Goal: Information Seeking & Learning: Learn about a topic

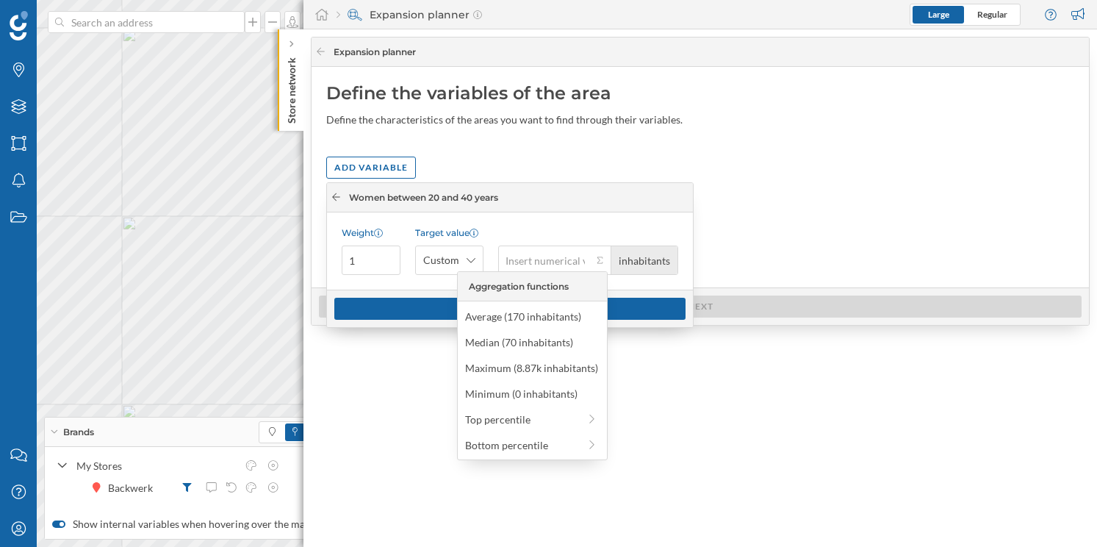
click at [336, 202] on div at bounding box center [336, 197] width 11 height 13
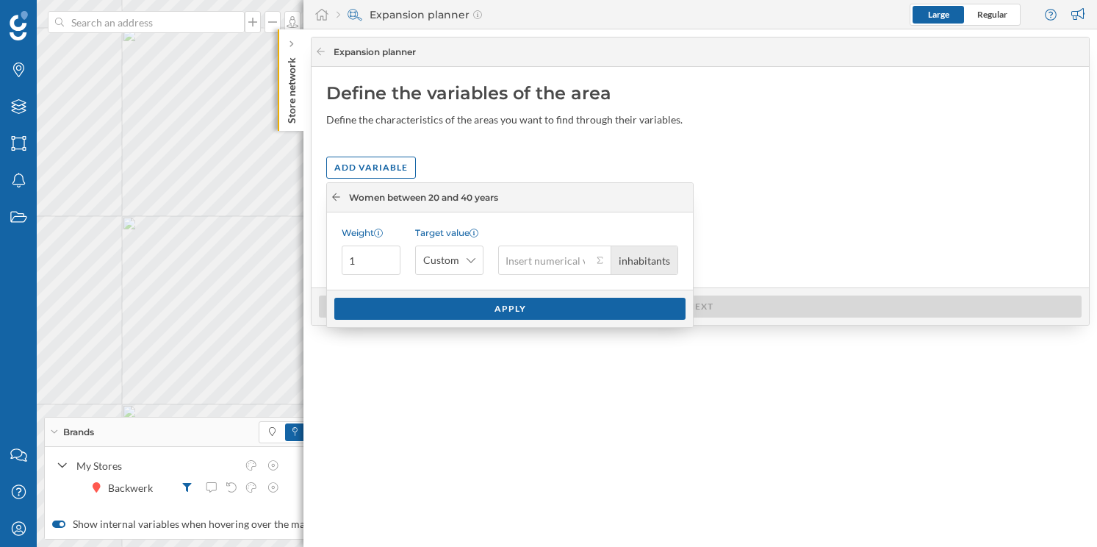
click at [336, 198] on icon at bounding box center [336, 196] width 11 height 9
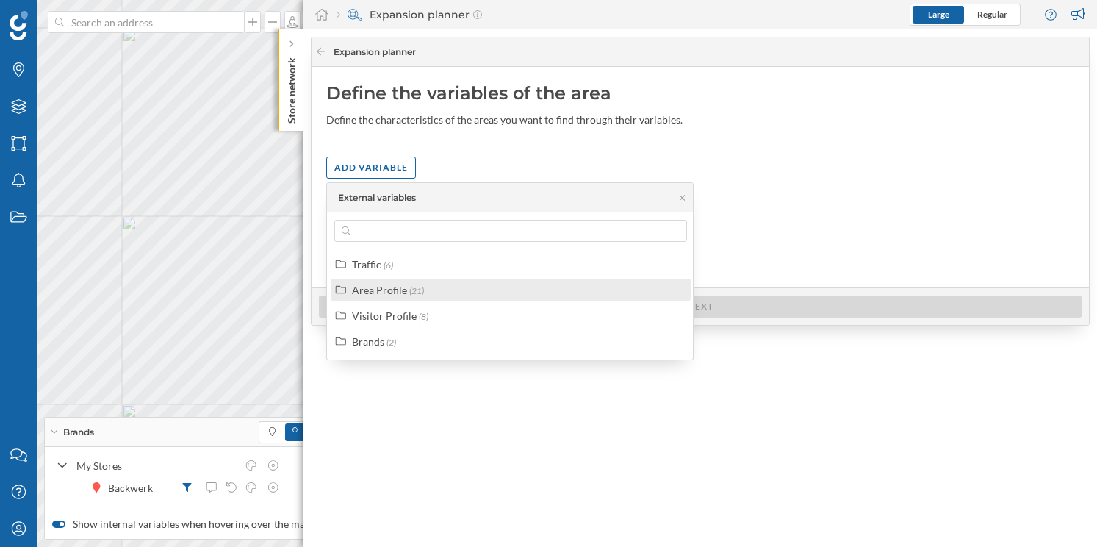
click at [382, 295] on div "Area Profile" at bounding box center [379, 290] width 55 height 12
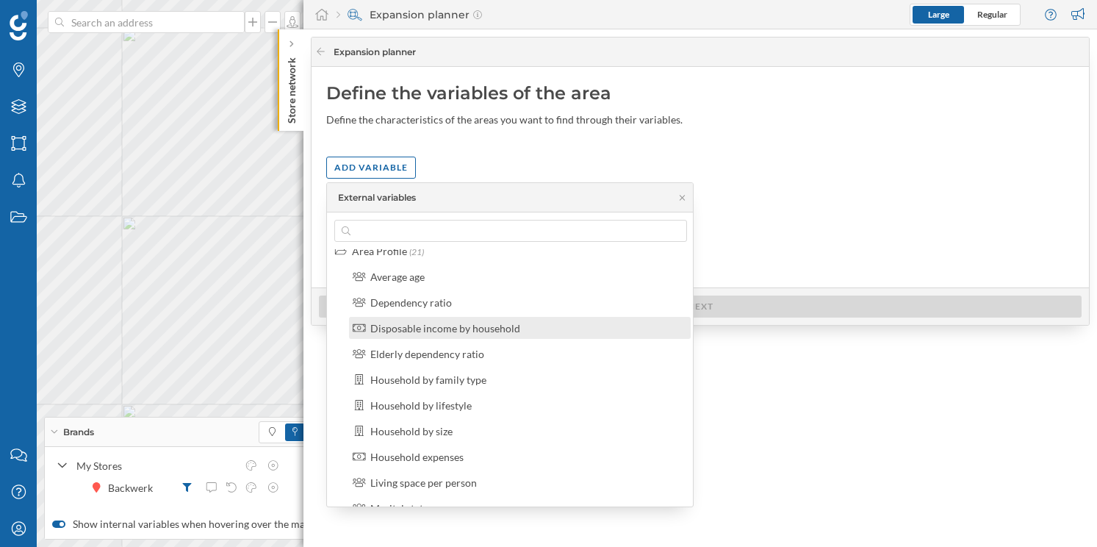
scroll to position [54, 0]
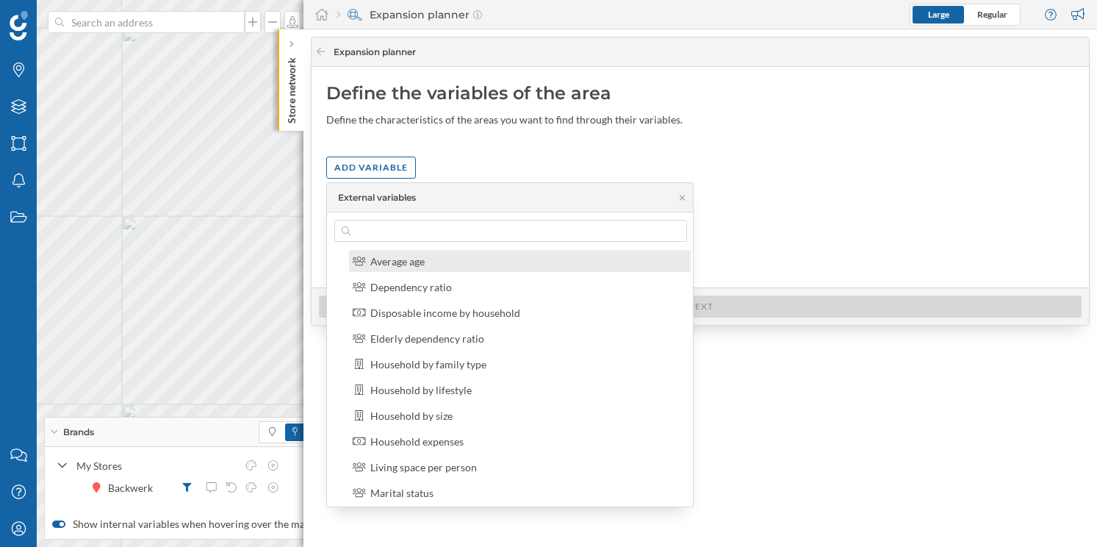
click at [430, 264] on div "Average age" at bounding box center [525, 260] width 311 height 15
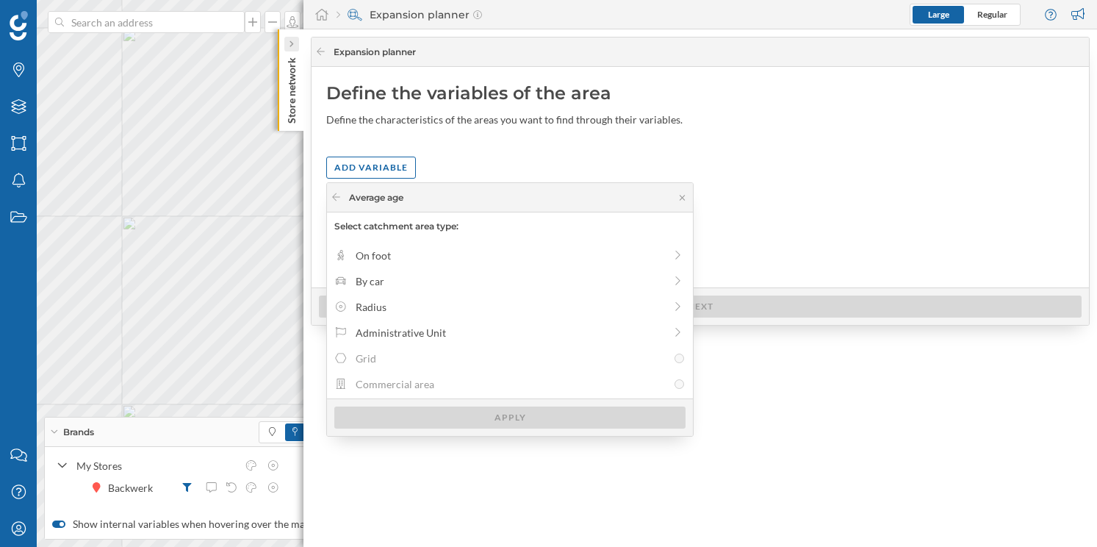
click at [295, 37] on div at bounding box center [291, 44] width 15 height 15
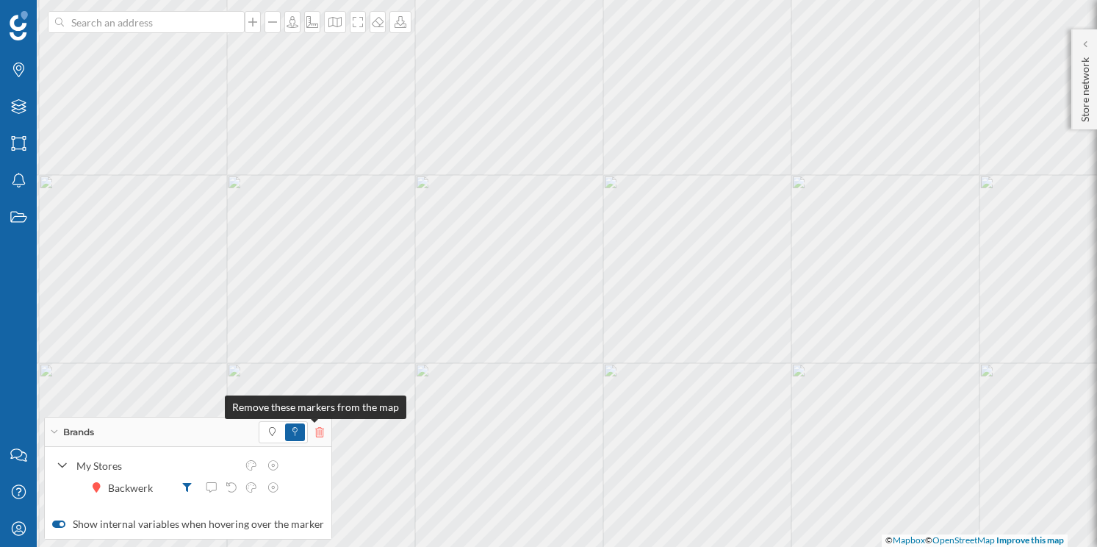
click at [315, 431] on icon at bounding box center [319, 432] width 9 height 10
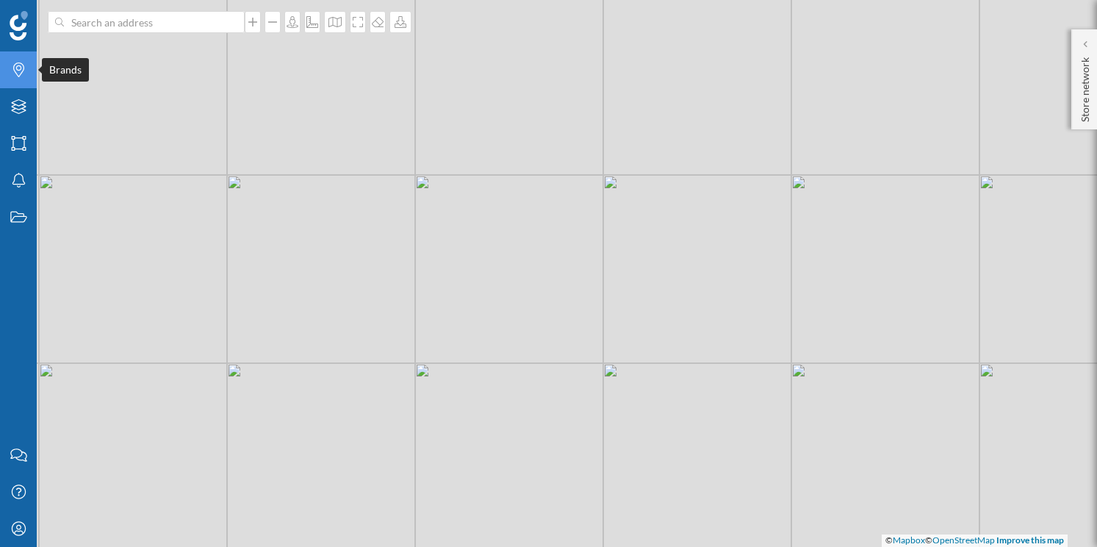
click at [22, 82] on div "Brands" at bounding box center [18, 69] width 37 height 37
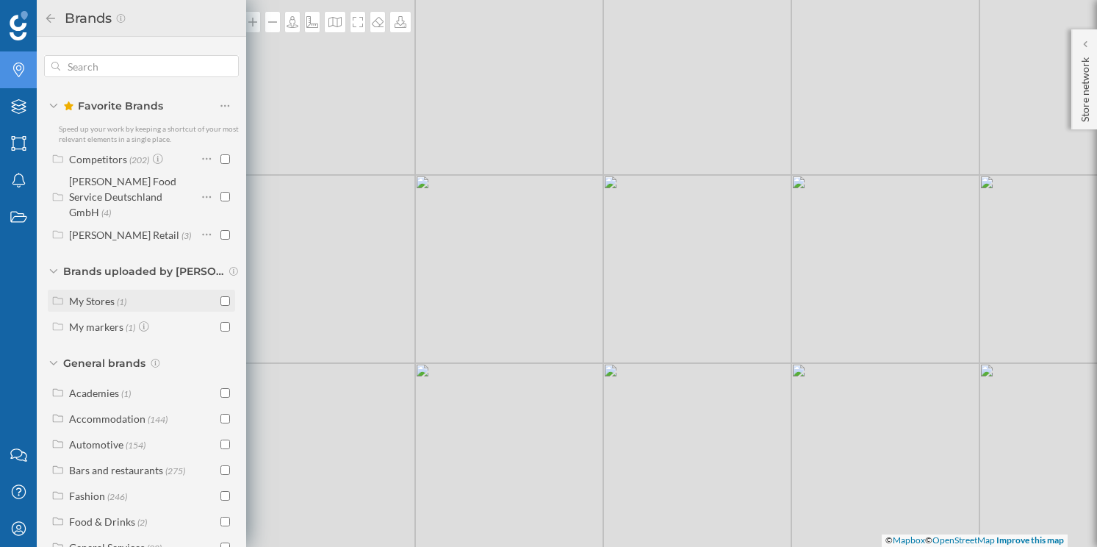
click at [84, 295] on div "My Stores" at bounding box center [92, 301] width 46 height 12
click at [181, 322] on icon at bounding box center [183, 326] width 9 height 9
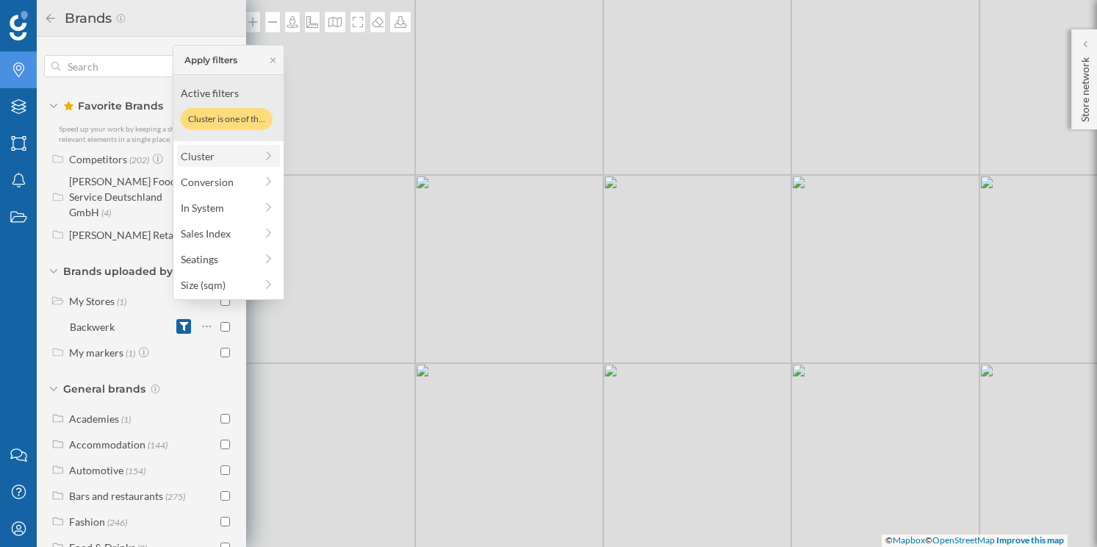
click at [266, 158] on icon at bounding box center [268, 156] width 13 height 10
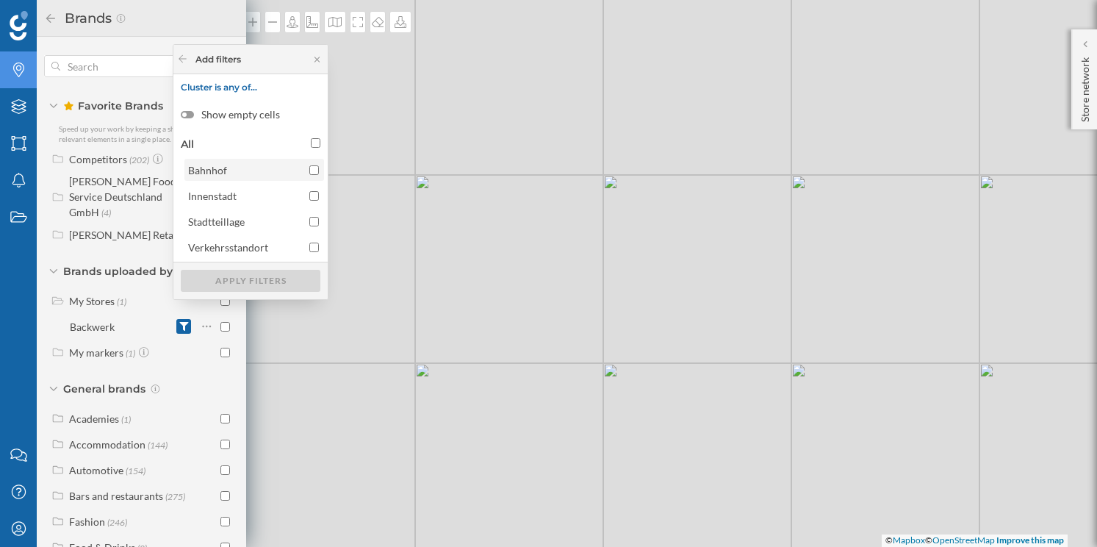
click at [317, 170] on input "Bahnhof" at bounding box center [314, 170] width 10 height 10
checkbox input "true"
click at [256, 279] on div "Apply filters" at bounding box center [251, 280] width 140 height 22
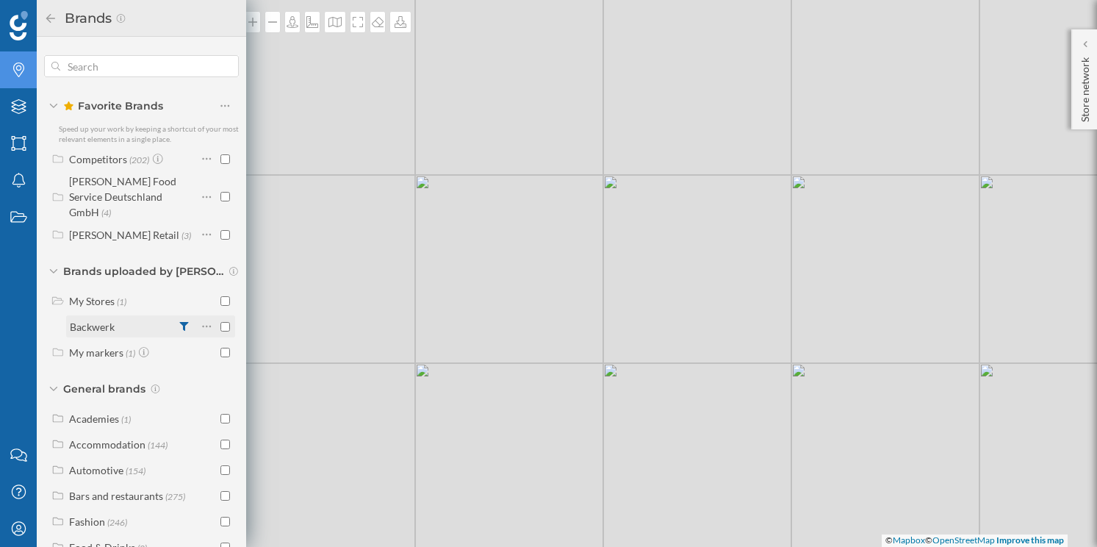
click at [223, 322] on input "checkbox" at bounding box center [225, 327] width 10 height 10
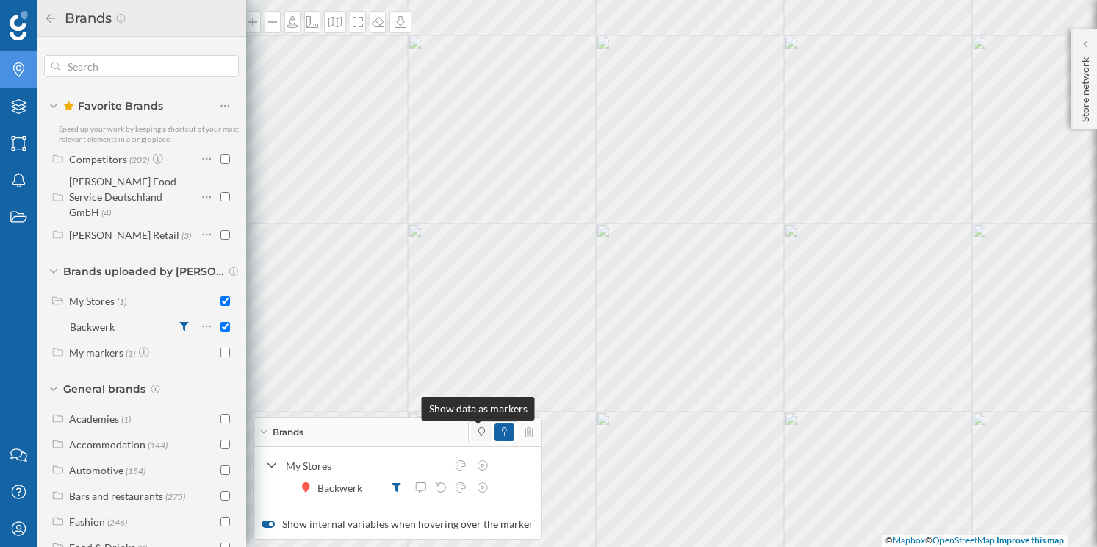
click at [478, 432] on icon at bounding box center [481, 431] width 7 height 9
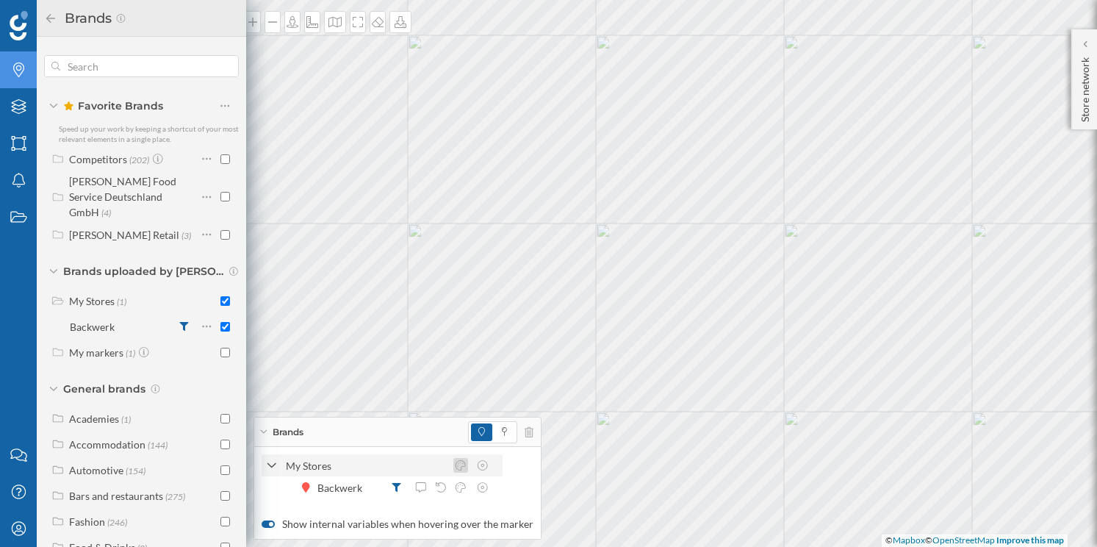
click at [459, 464] on icon at bounding box center [460, 465] width 13 height 10
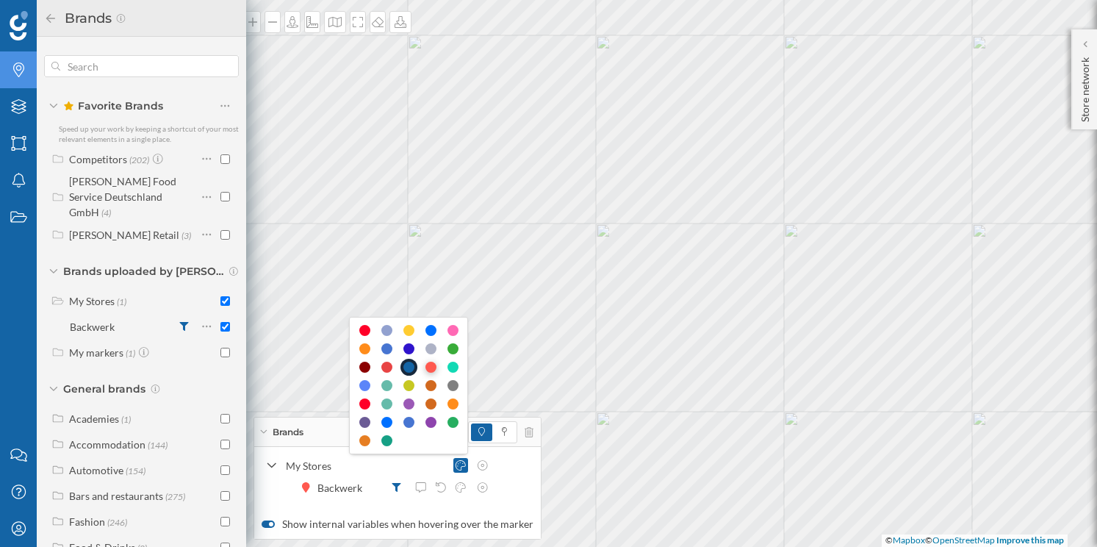
click at [432, 363] on div at bounding box center [430, 366] width 11 height 11
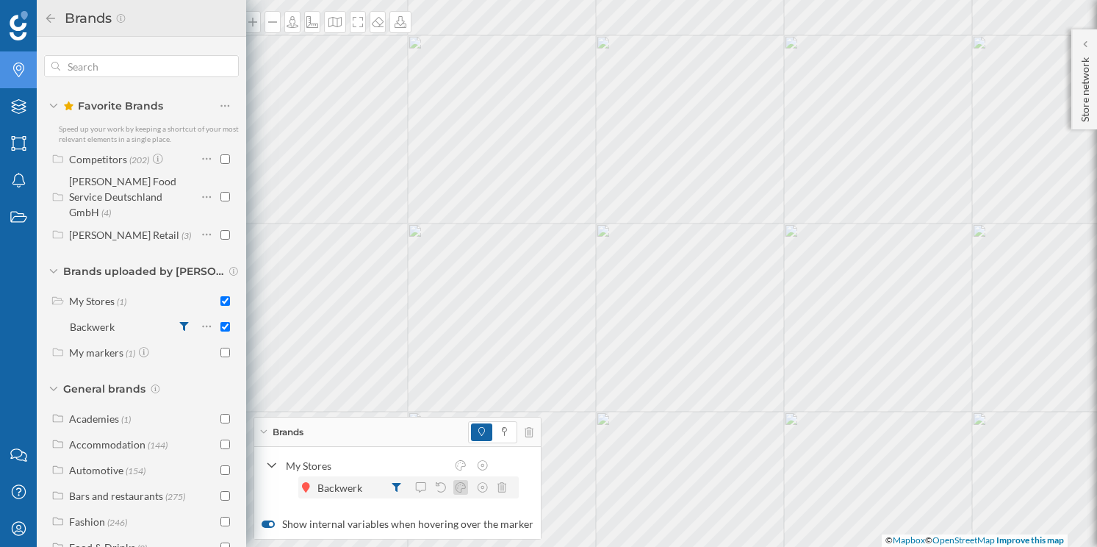
click at [456, 483] on icon at bounding box center [460, 487] width 13 height 10
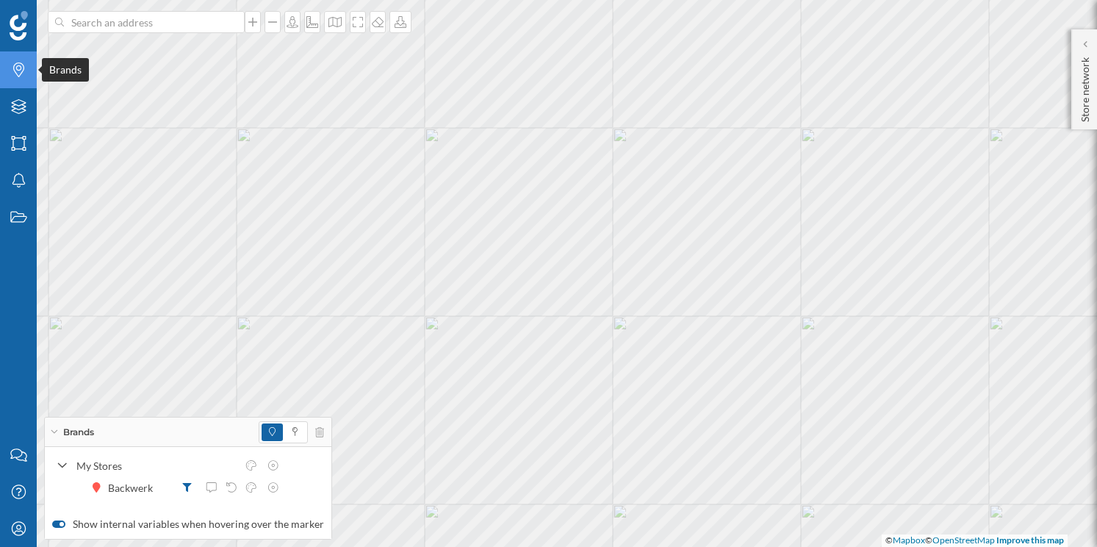
click at [26, 65] on icon "Brands" at bounding box center [19, 69] width 18 height 15
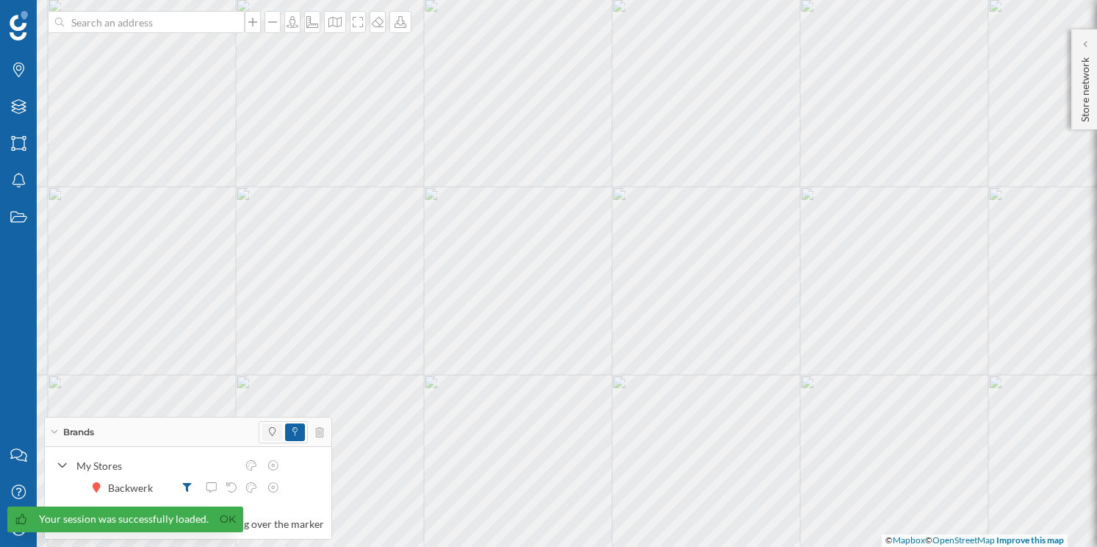
click at [273, 428] on span at bounding box center [272, 432] width 21 height 18
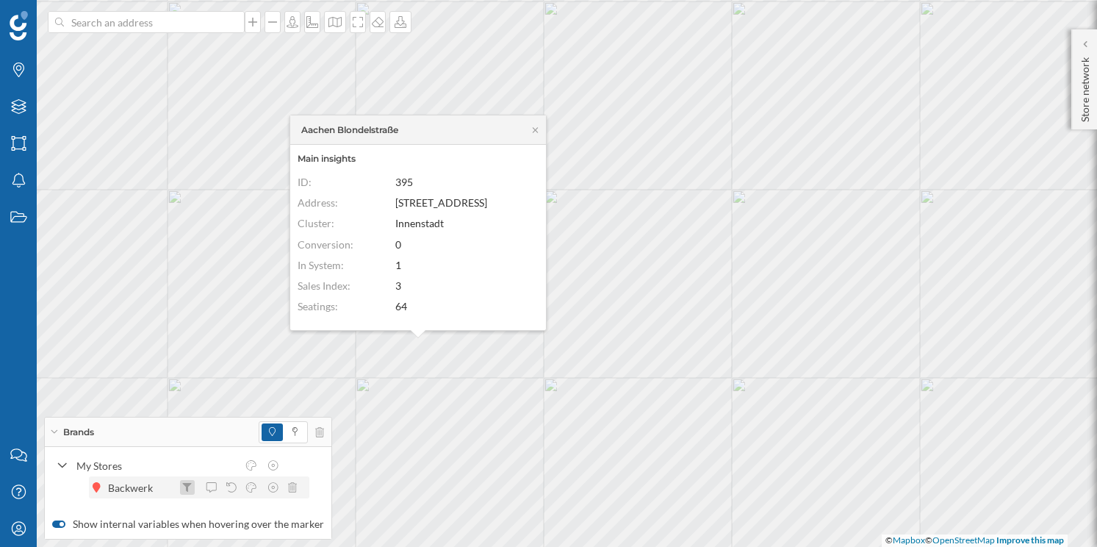
click at [188, 489] on icon at bounding box center [187, 487] width 10 height 9
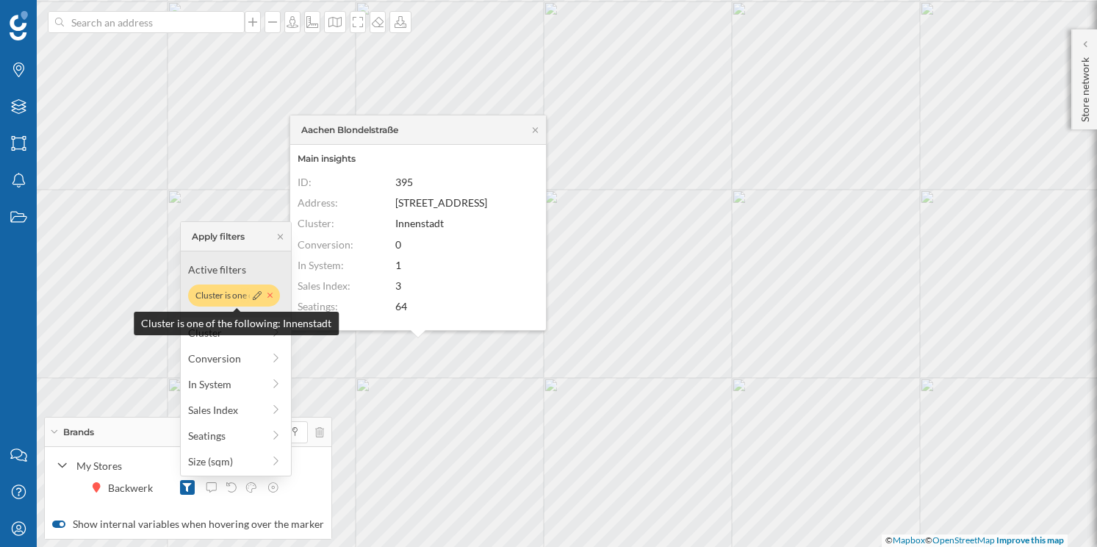
click at [271, 293] on icon at bounding box center [270, 295] width 6 height 9
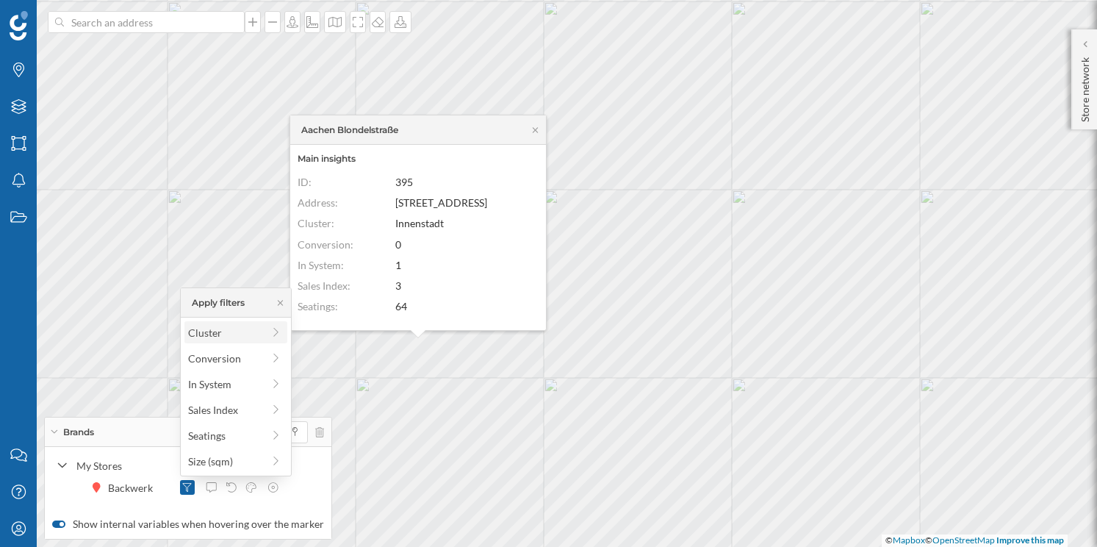
click at [275, 332] on icon at bounding box center [276, 332] width 13 height 10
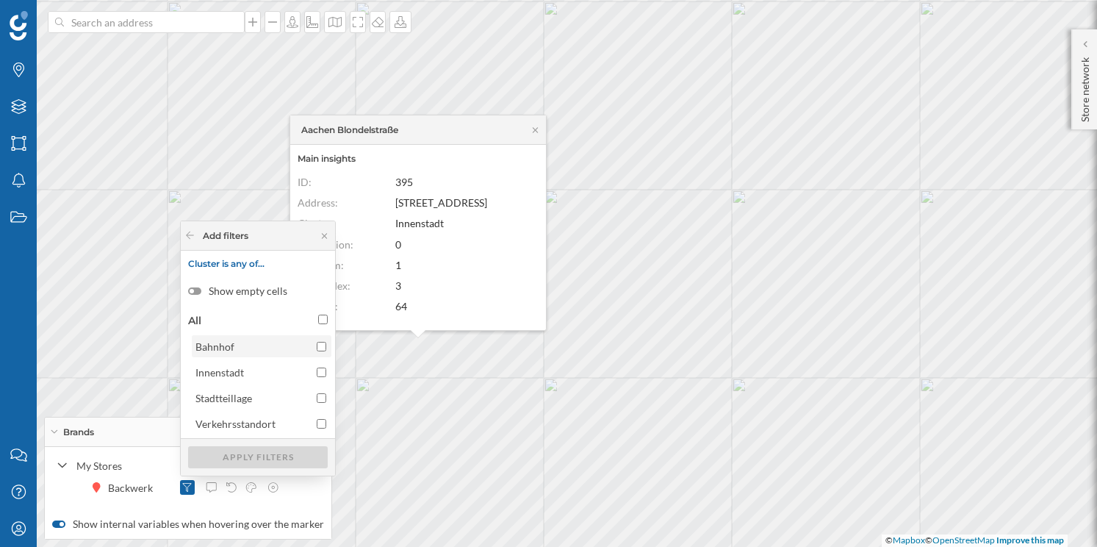
click at [319, 347] on input "Bahnhof" at bounding box center [322, 347] width 10 height 10
checkbox input "true"
click at [261, 455] on div "Apply filters" at bounding box center [258, 456] width 140 height 22
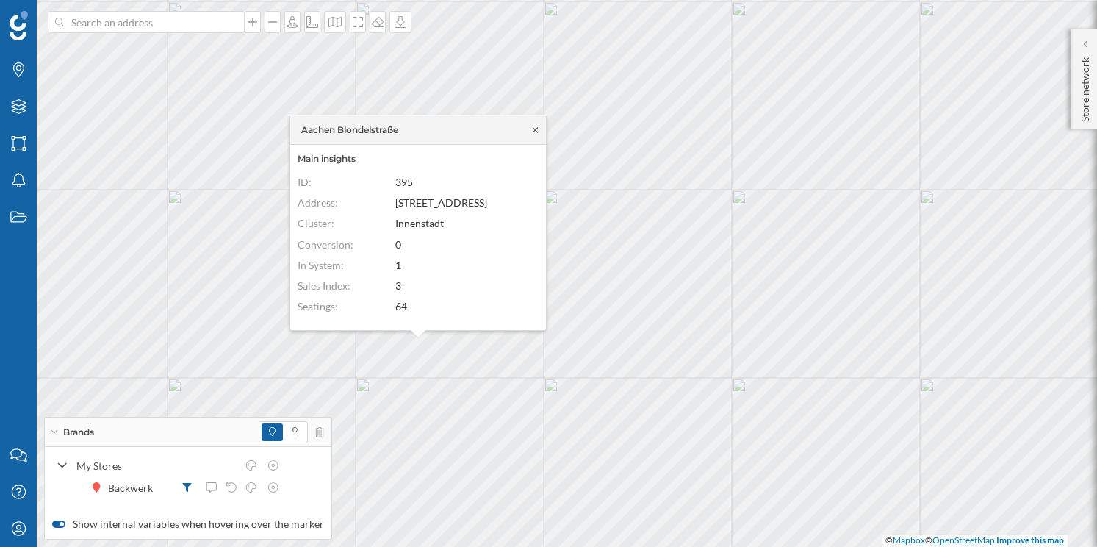
click at [536, 126] on icon at bounding box center [535, 130] width 11 height 9
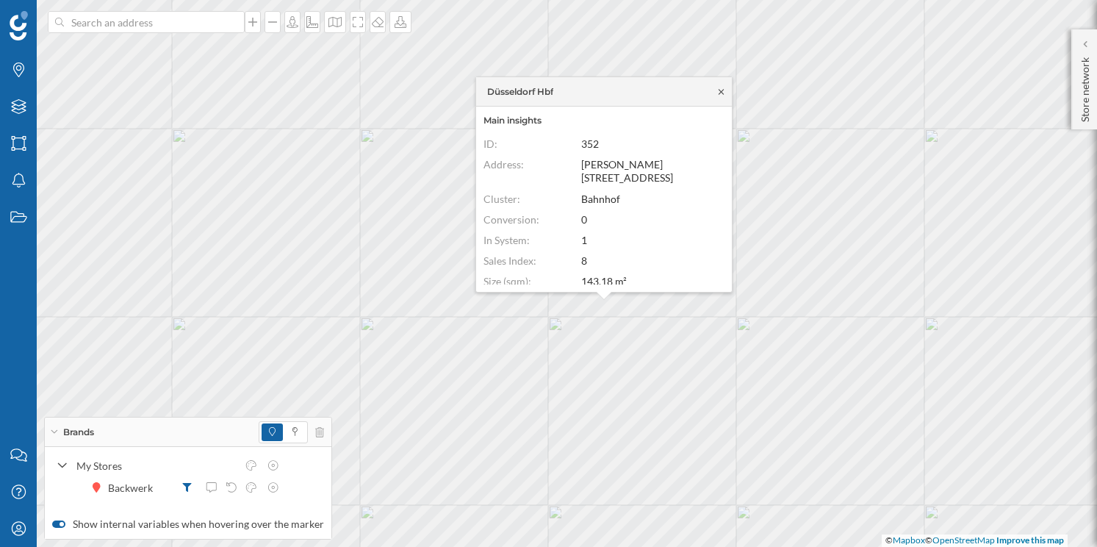
click at [722, 93] on icon at bounding box center [721, 91] width 11 height 9
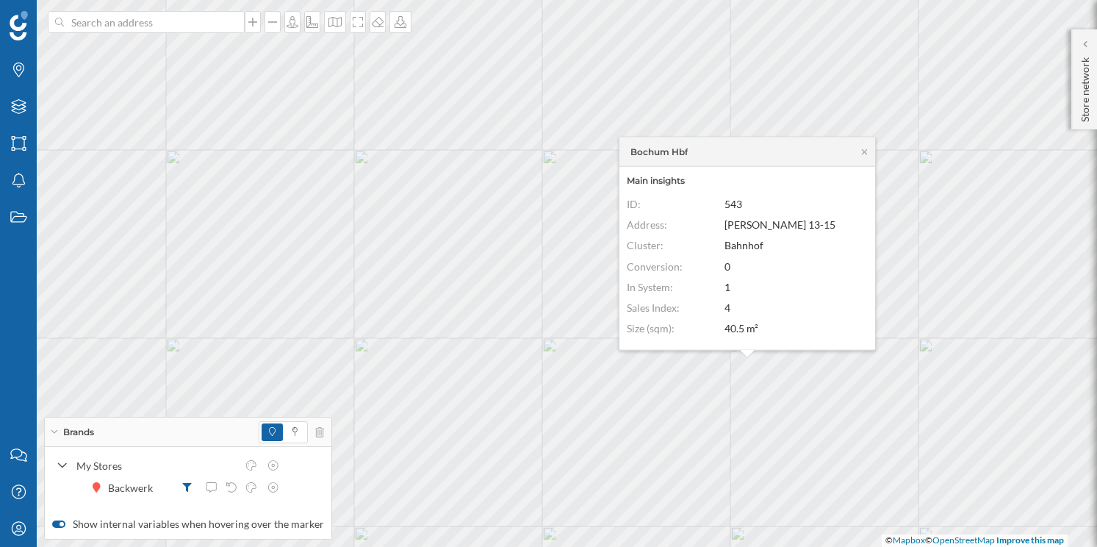
click at [790, 312] on dd "4" at bounding box center [792, 307] width 136 height 13
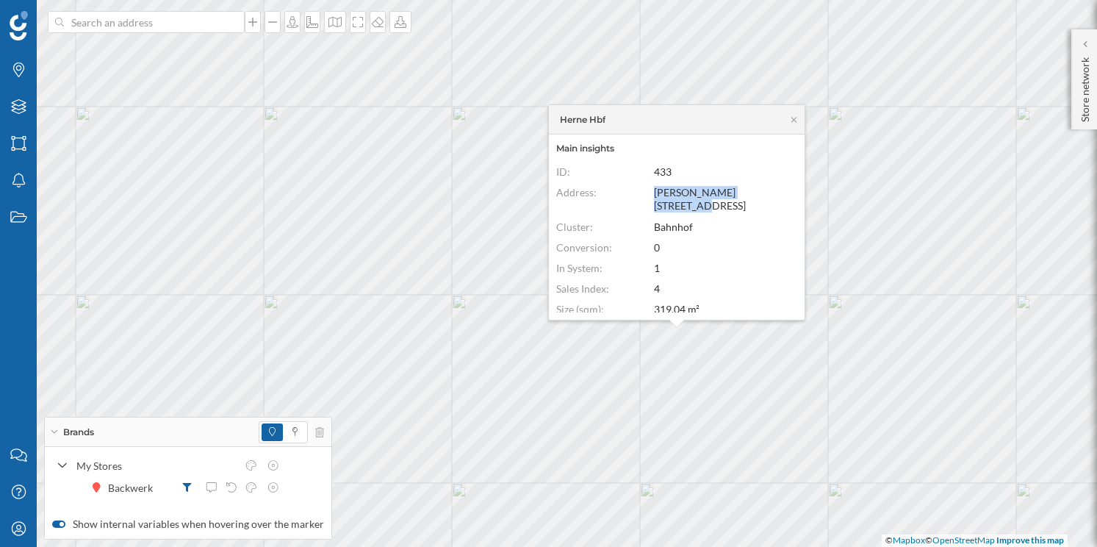
drag, startPoint x: 771, startPoint y: 194, endPoint x: 655, endPoint y: 194, distance: 115.3
click at [655, 194] on dd "[PERSON_NAME][STREET_ADDRESS]" at bounding box center [722, 199] width 136 height 26
copy span "[PERSON_NAME][STREET_ADDRESS]"
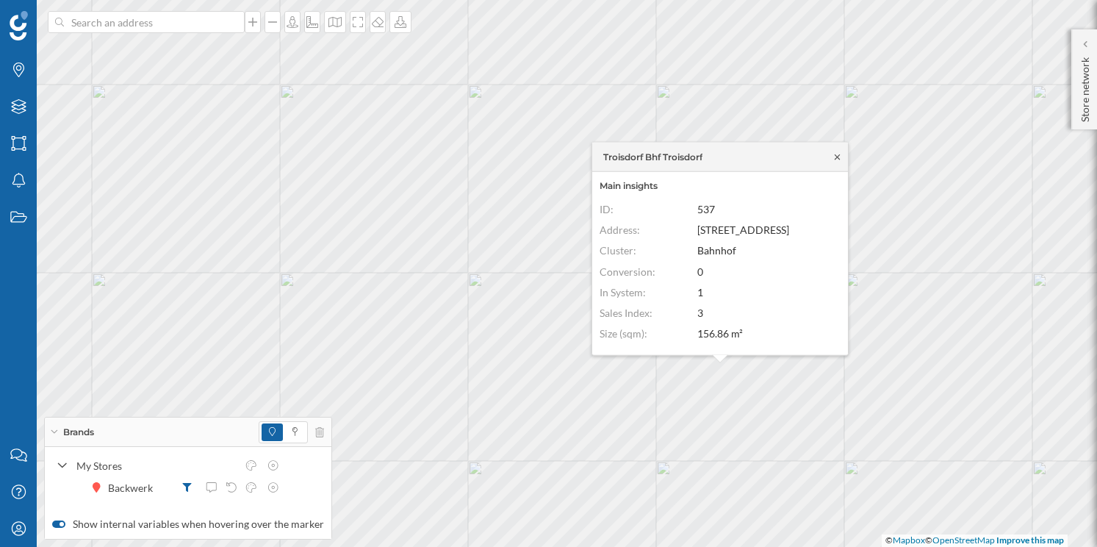
click at [835, 157] on icon at bounding box center [837, 156] width 5 height 5
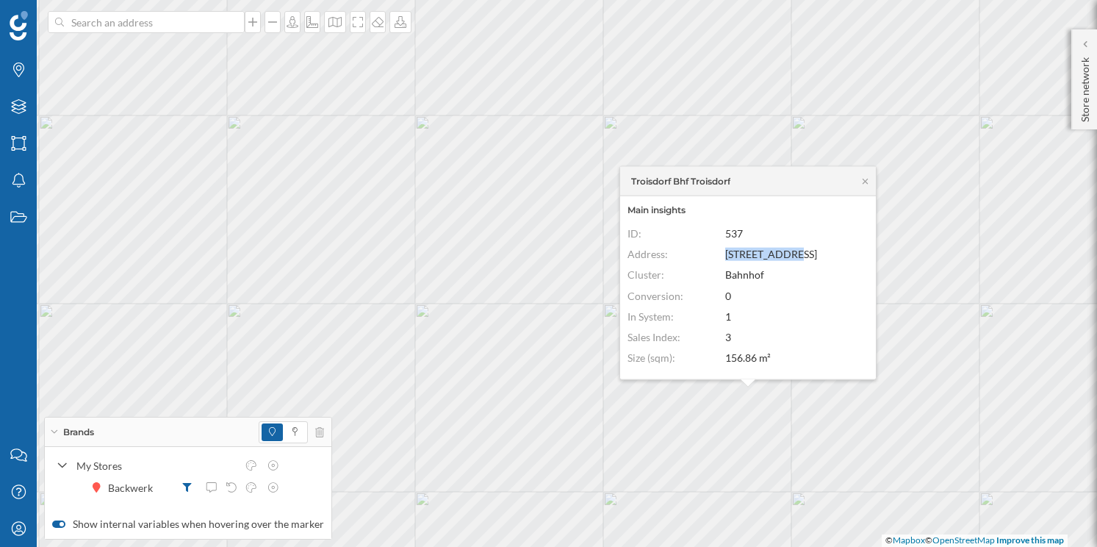
drag, startPoint x: 792, startPoint y: 253, endPoint x: 727, endPoint y: 253, distance: 64.6
click at [727, 253] on dd "[STREET_ADDRESS]" at bounding box center [793, 254] width 136 height 13
copy span "[STREET_ADDRESS]"
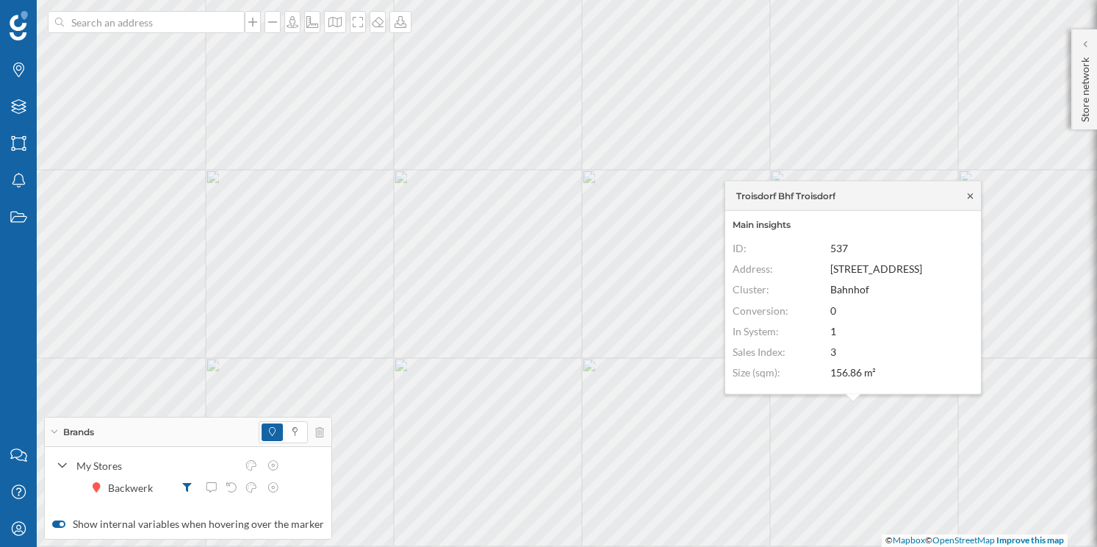
click at [968, 193] on icon at bounding box center [970, 194] width 5 height 5
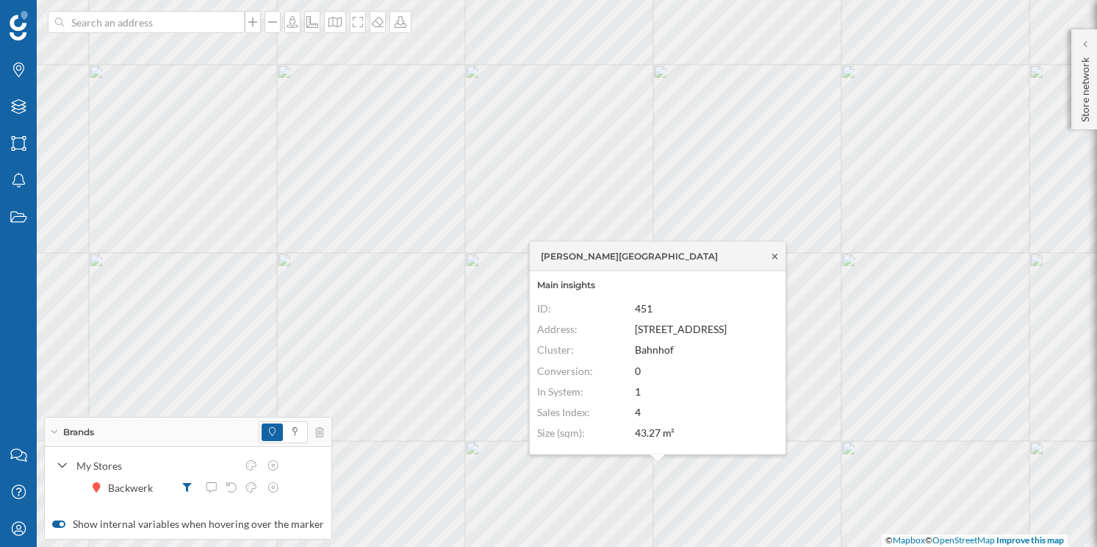
click at [775, 253] on icon at bounding box center [774, 255] width 11 height 9
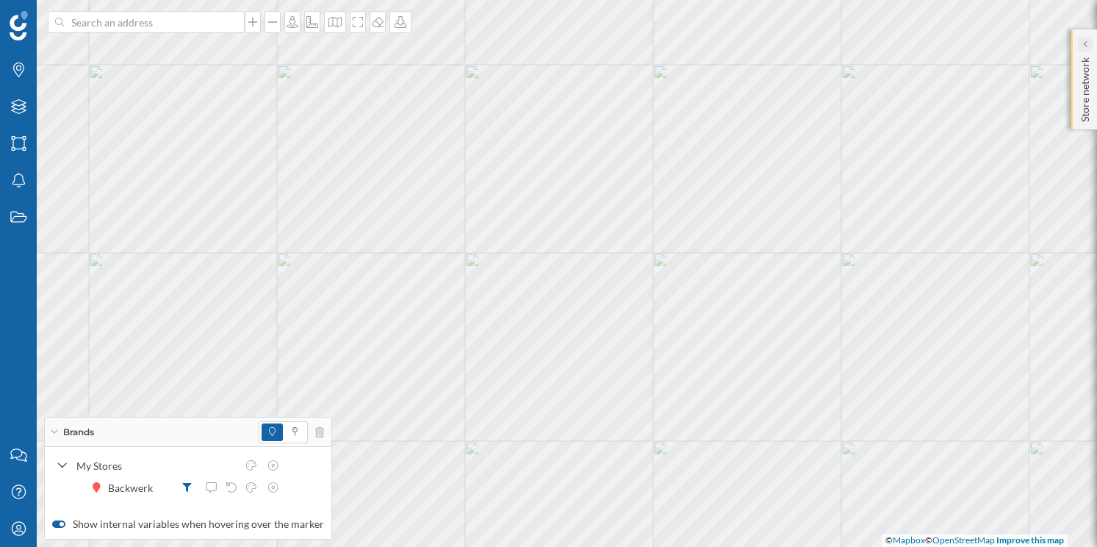
click at [1084, 41] on icon at bounding box center [1084, 43] width 4 height 7
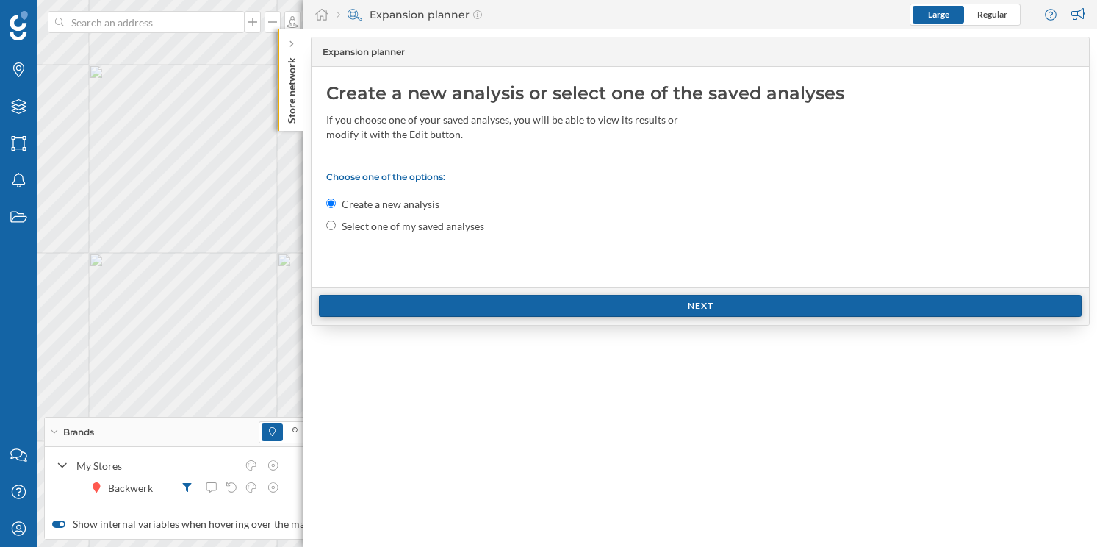
click at [514, 306] on div "Next" at bounding box center [700, 306] width 763 height 22
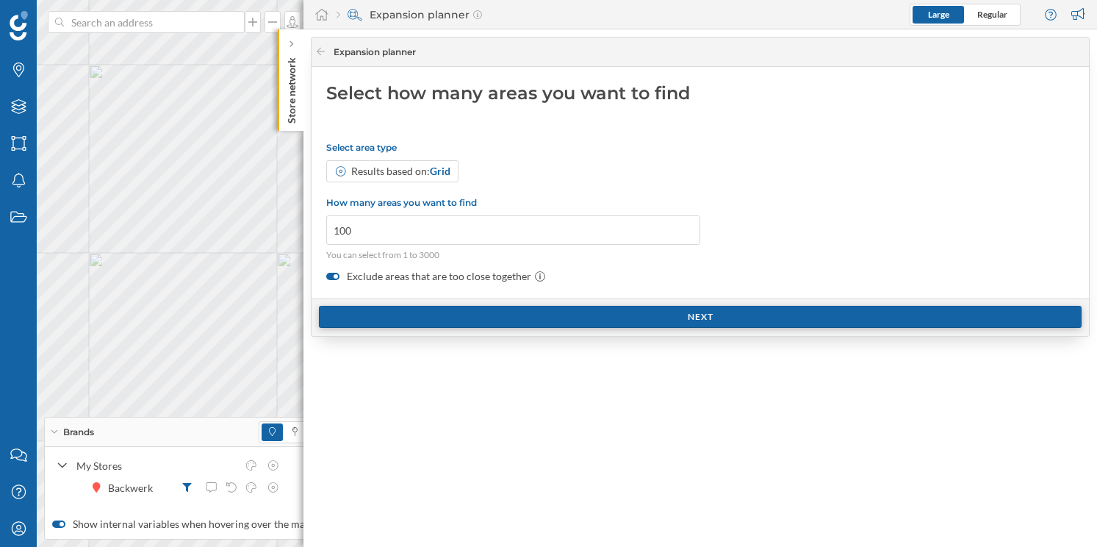
click at [514, 306] on div "Next" at bounding box center [700, 317] width 763 height 22
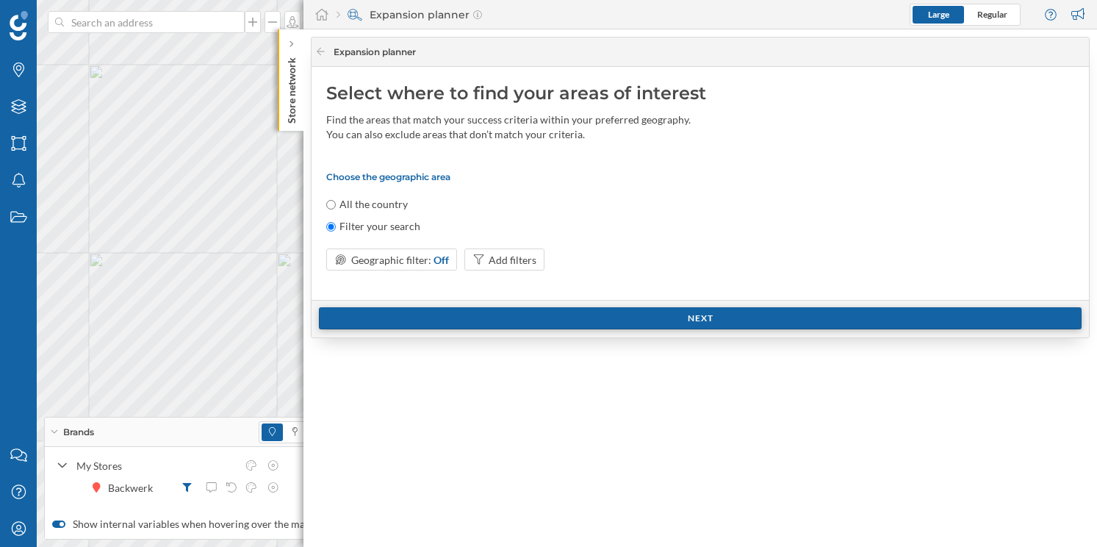
click at [514, 306] on div "Next" at bounding box center [699, 318] width 777 height 37
click at [614, 317] on div "Next" at bounding box center [700, 318] width 763 height 22
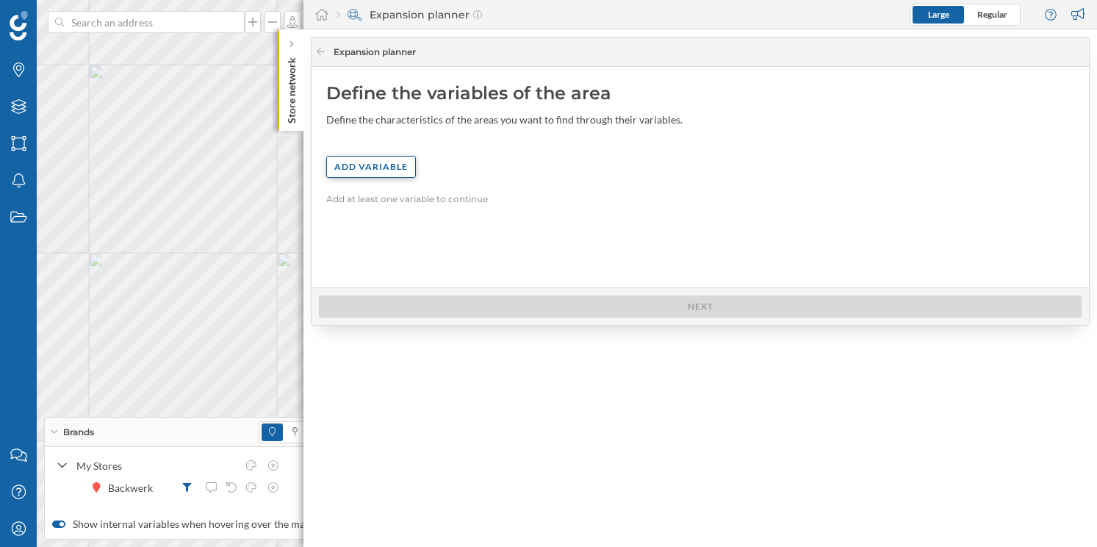
click at [389, 167] on div "Add variable" at bounding box center [371, 167] width 90 height 22
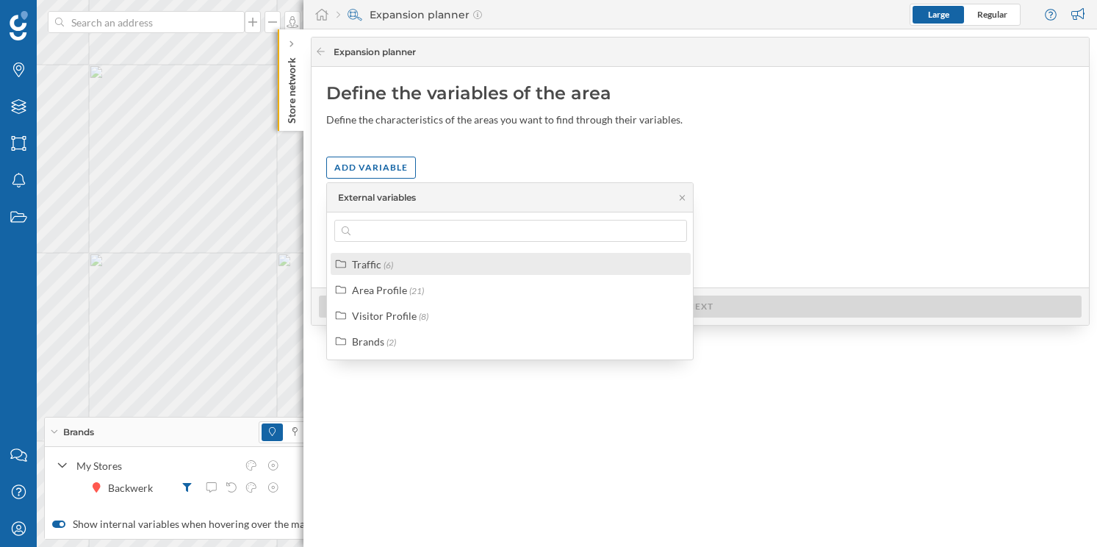
click at [383, 258] on label "Traffic (6)" at bounding box center [372, 263] width 41 height 15
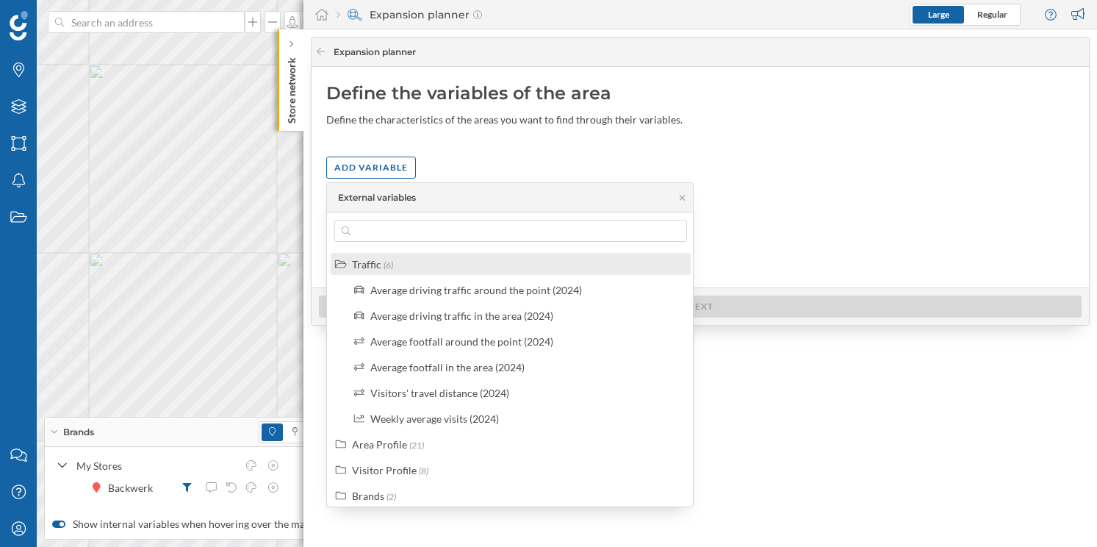
click at [373, 267] on div "Traffic" at bounding box center [366, 264] width 29 height 12
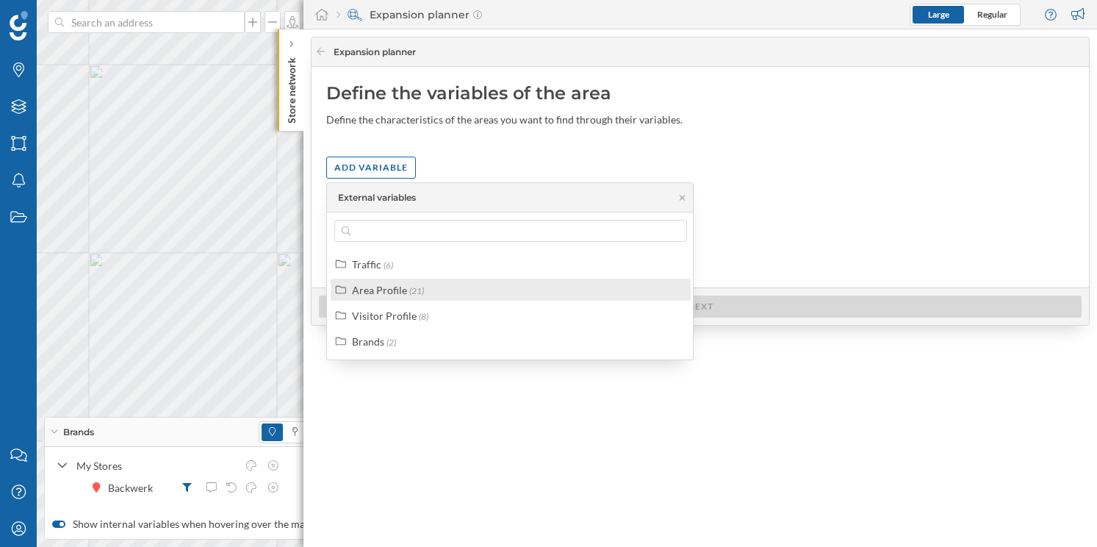
click at [380, 291] on div "Area Profile" at bounding box center [379, 290] width 55 height 12
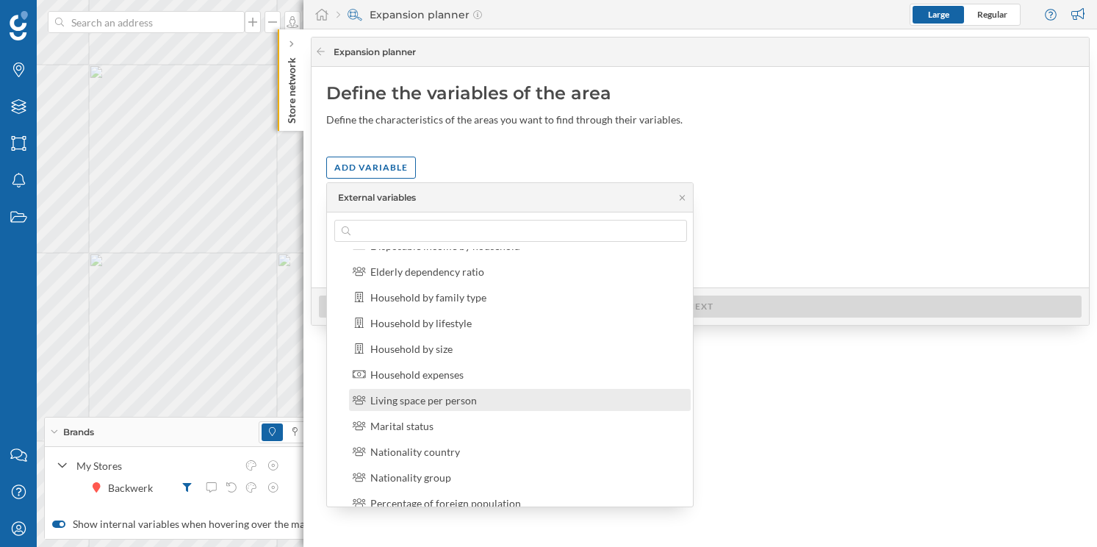
scroll to position [114, 0]
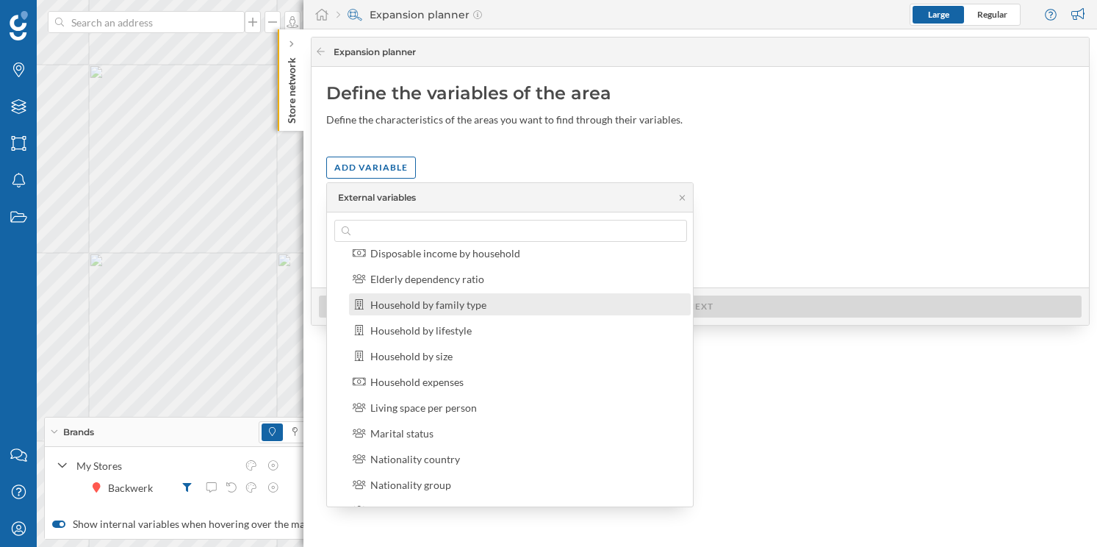
click at [498, 303] on div "Household by family type" at bounding box center [525, 304] width 311 height 15
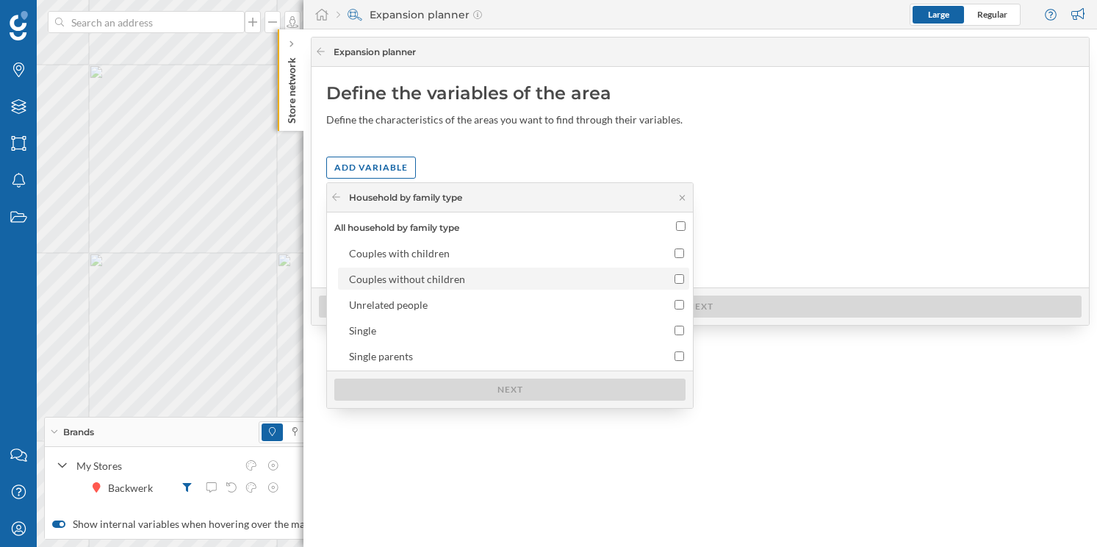
click at [675, 277] on input "Couples without children" at bounding box center [679, 279] width 10 height 10
checkbox input "true"
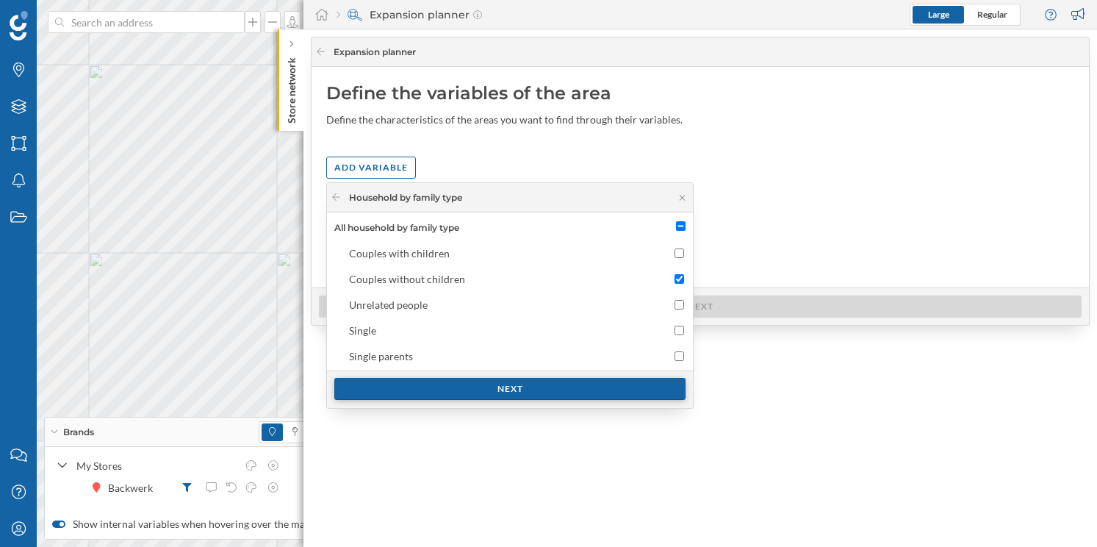
click at [577, 387] on div "Next" at bounding box center [509, 389] width 351 height 22
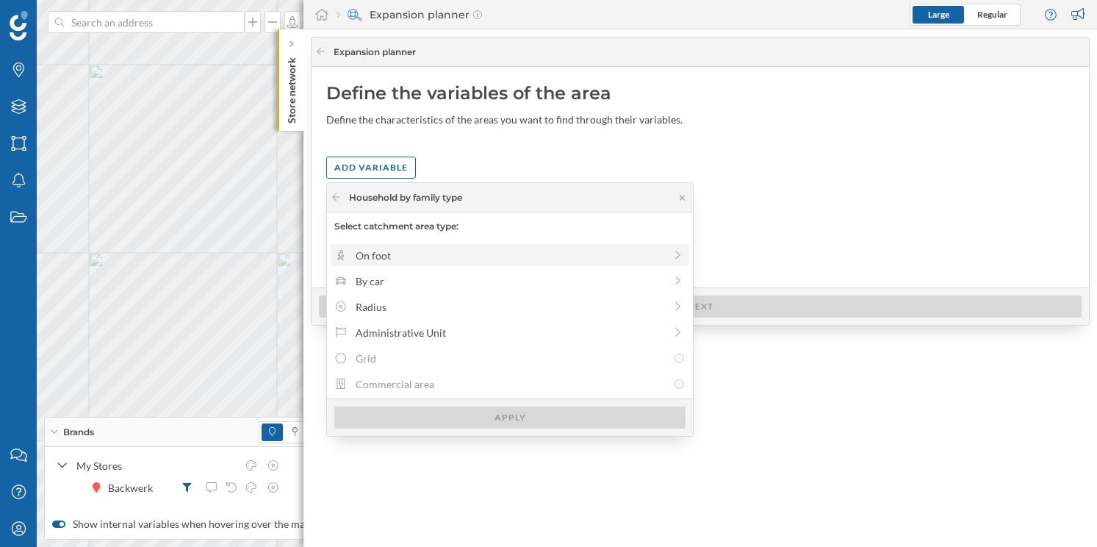
click at [630, 253] on div "On foot" at bounding box center [510, 255] width 309 height 15
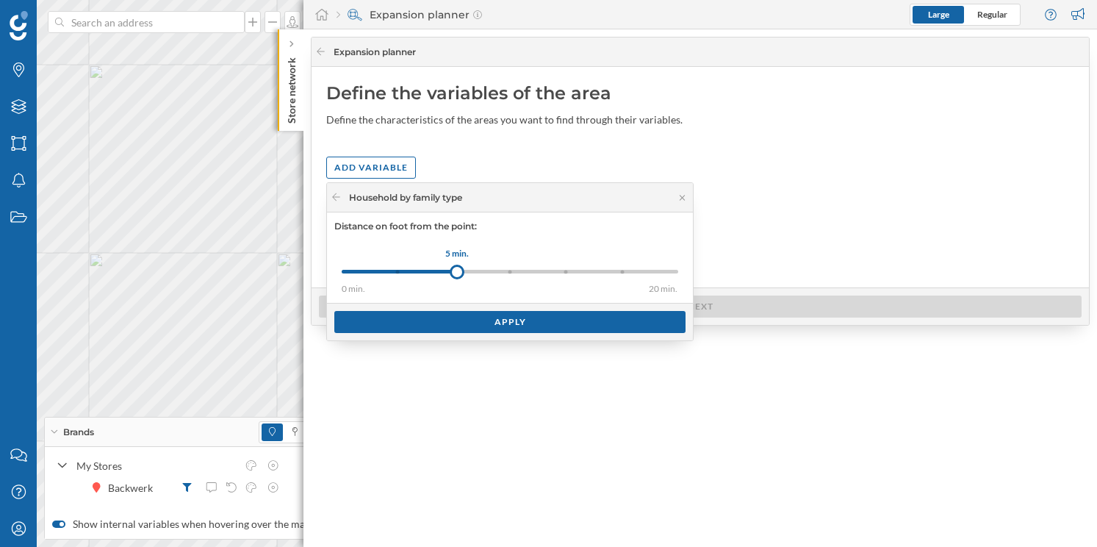
drag, startPoint x: 397, startPoint y: 275, endPoint x: 458, endPoint y: 278, distance: 61.0
click at [458, 278] on div "0 min. 3 min. 5 min. 8 min. 10 min. 15 min. 20 min. 5 min." at bounding box center [510, 271] width 336 height 18
click at [469, 320] on div "Apply" at bounding box center [509, 321] width 351 height 22
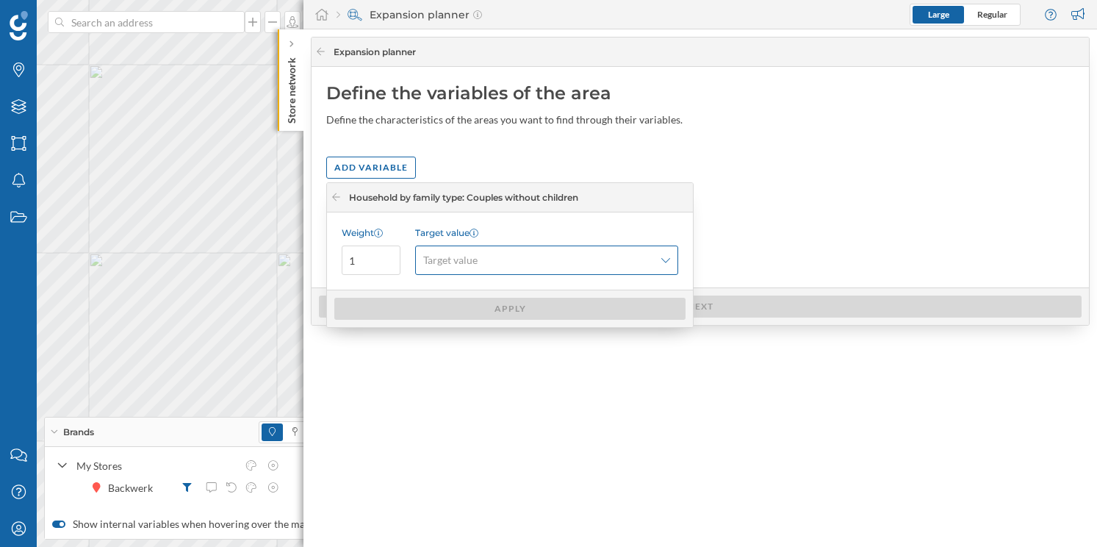
click at [480, 262] on span "Target value" at bounding box center [538, 260] width 231 height 15
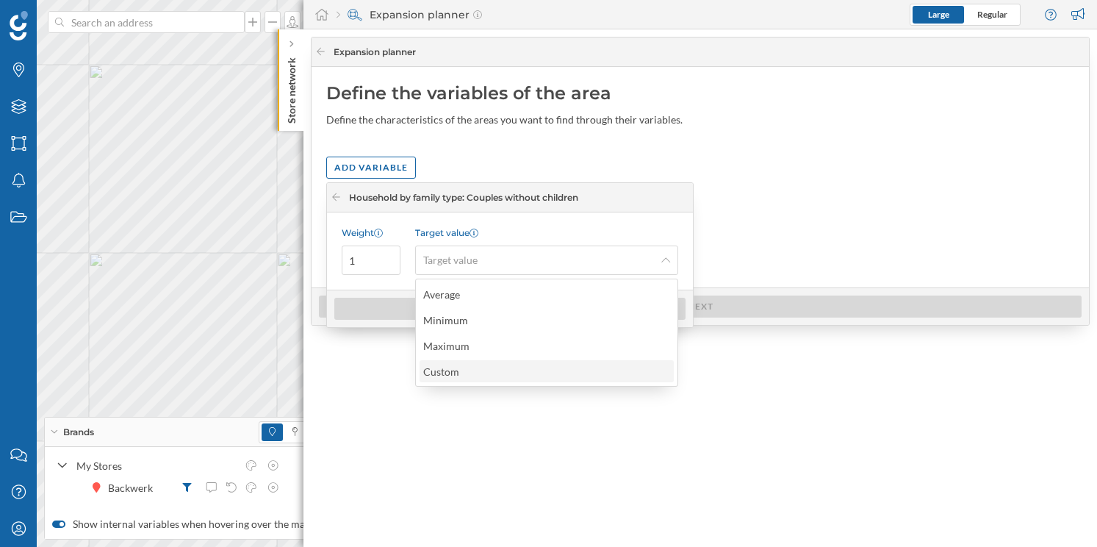
click at [525, 378] on div "Custom" at bounding box center [545, 371] width 245 height 15
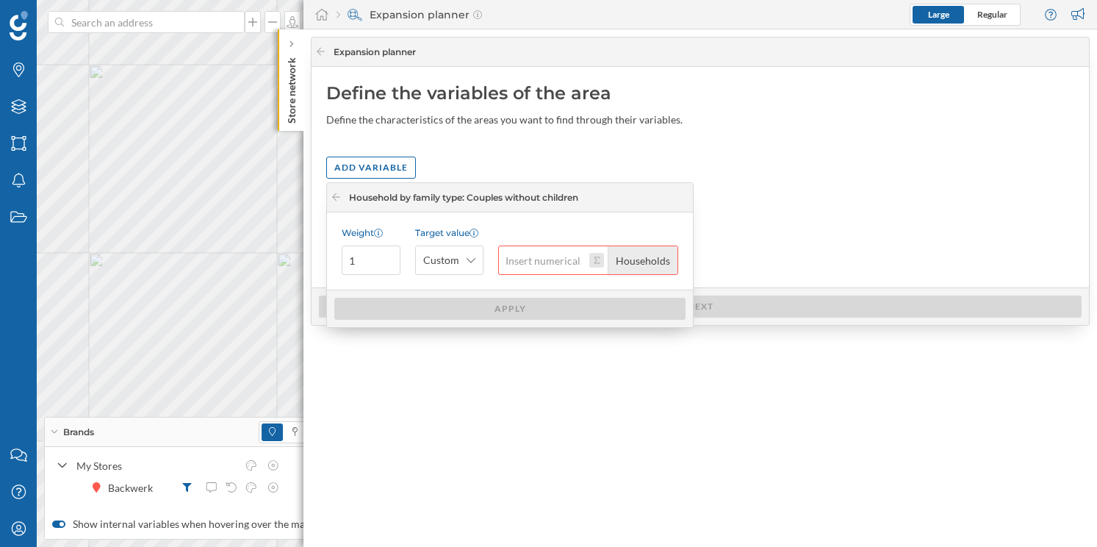
click at [599, 261] on button "Households" at bounding box center [596, 260] width 15 height 15
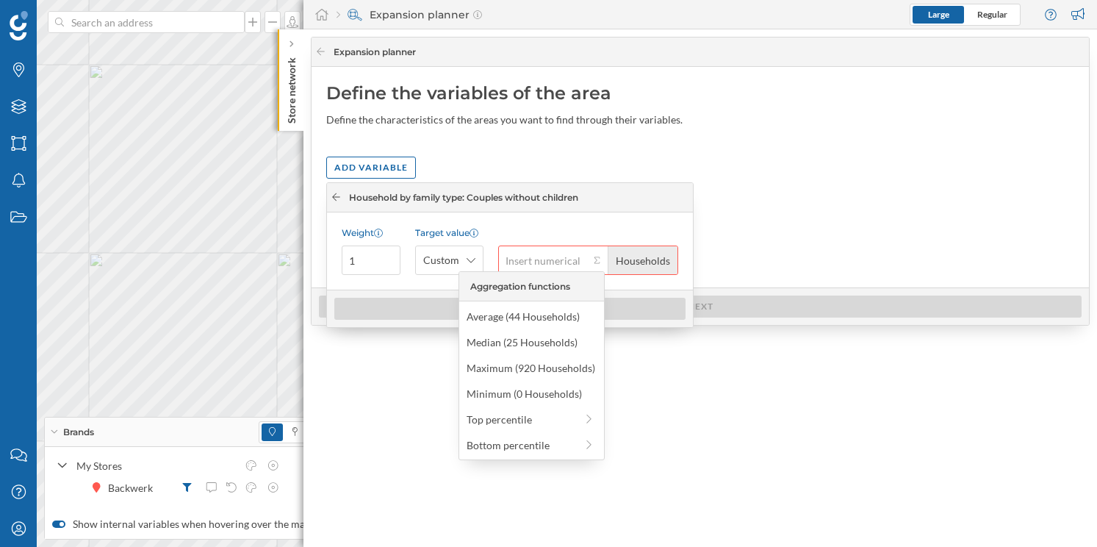
click at [334, 197] on icon at bounding box center [336, 196] width 11 height 9
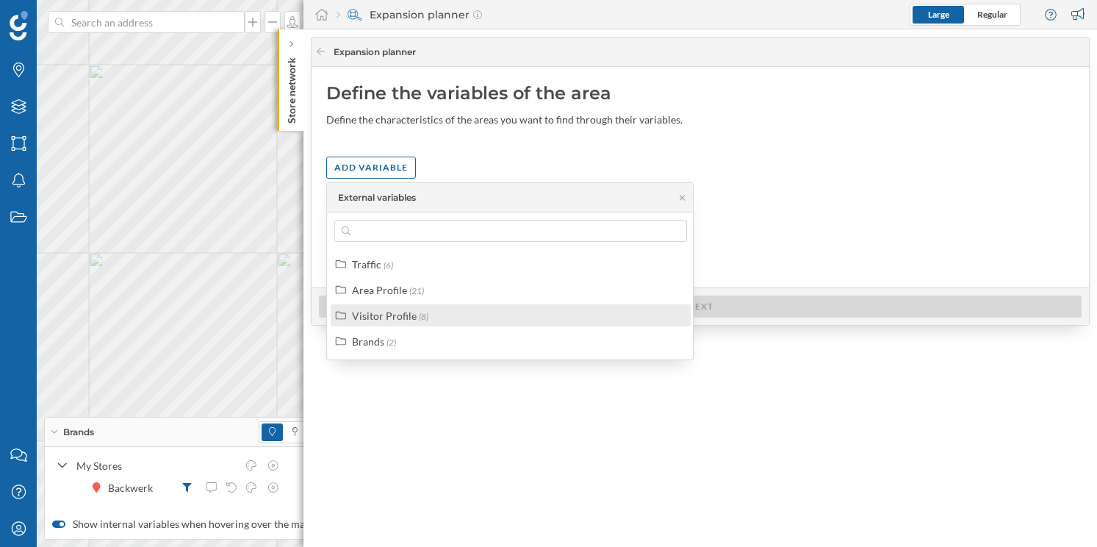
click at [390, 312] on div "Visitor Profile" at bounding box center [384, 315] width 65 height 12
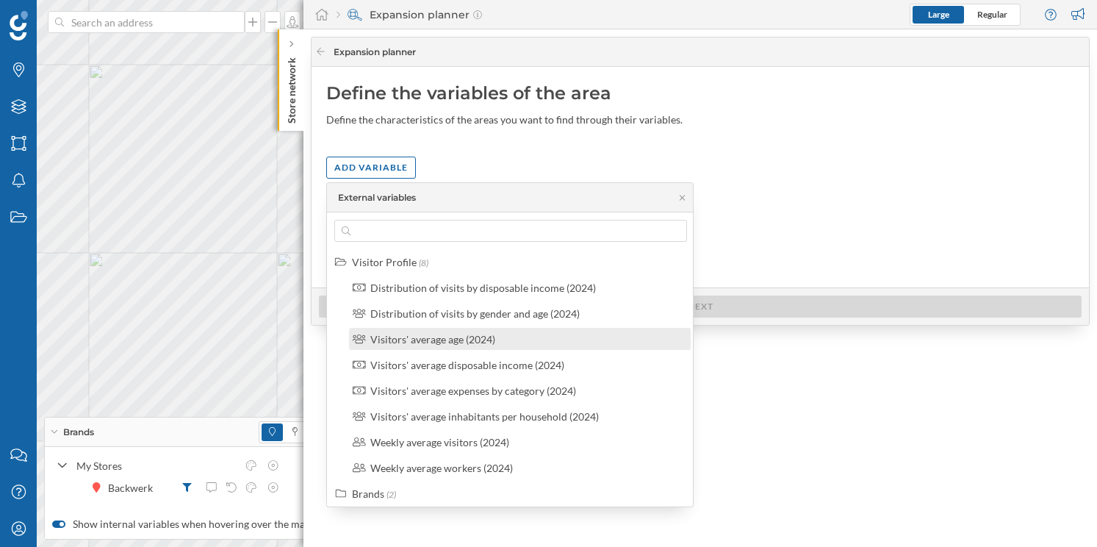
scroll to position [59, 0]
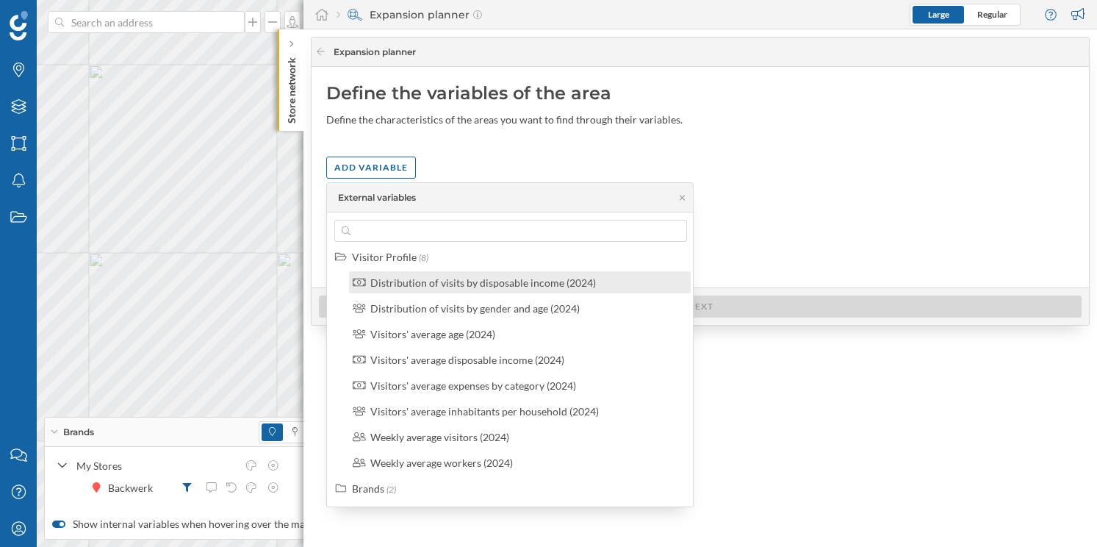
click at [427, 287] on div "Distribution of visits by disposable income (2024)" at bounding box center [483, 282] width 226 height 12
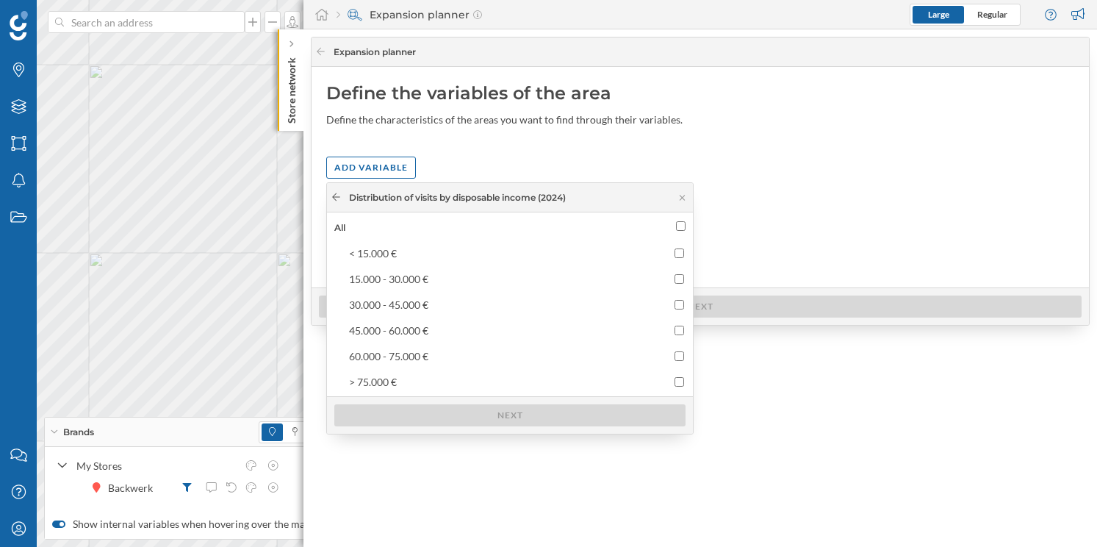
click at [335, 197] on icon at bounding box center [336, 196] width 8 height 7
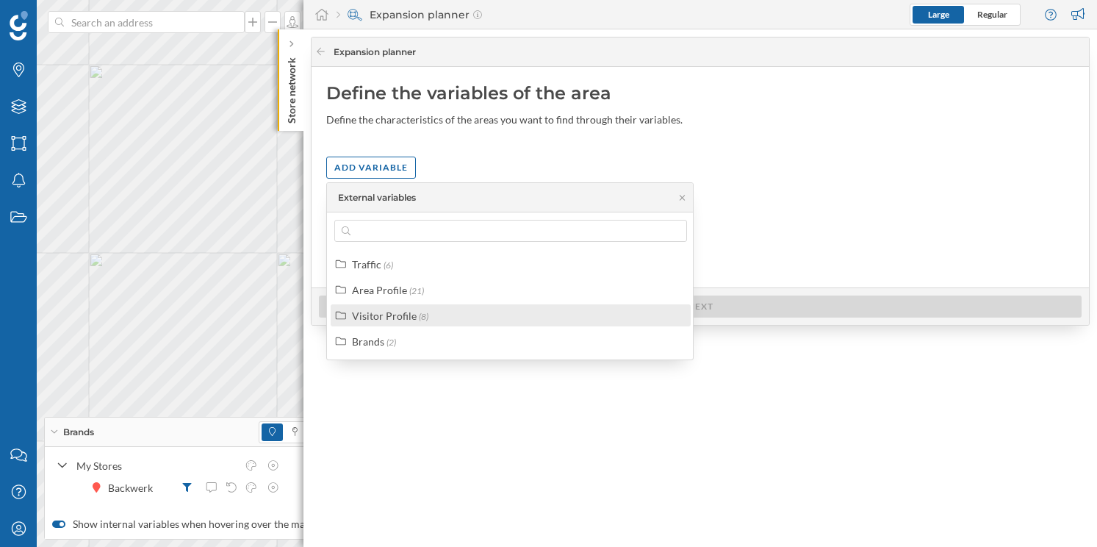
click at [383, 310] on div "Visitor Profile" at bounding box center [384, 315] width 65 height 12
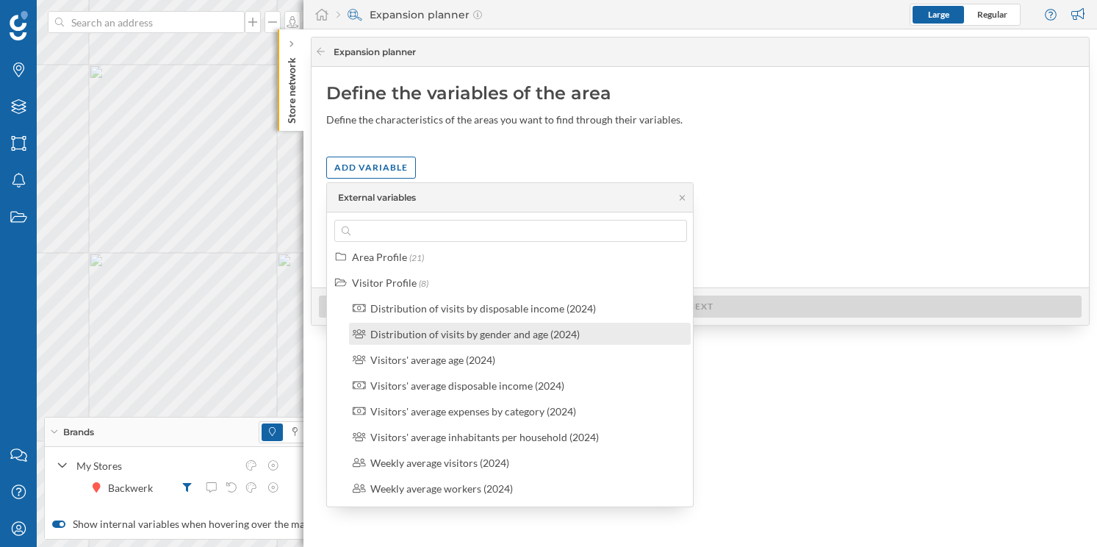
scroll to position [35, 0]
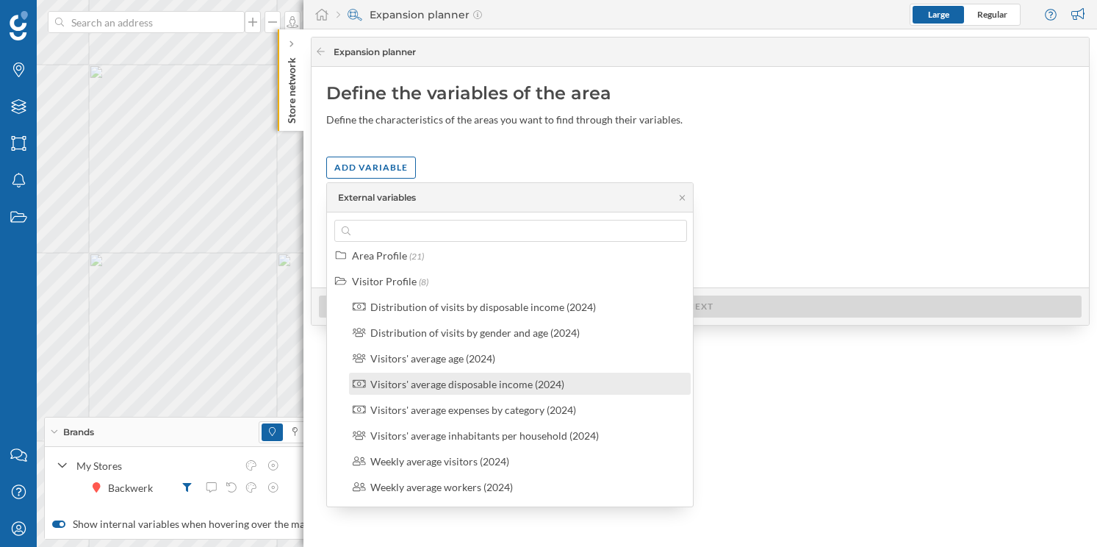
click at [479, 389] on div "Visitors' average disposable income (2024)" at bounding box center [467, 384] width 194 height 12
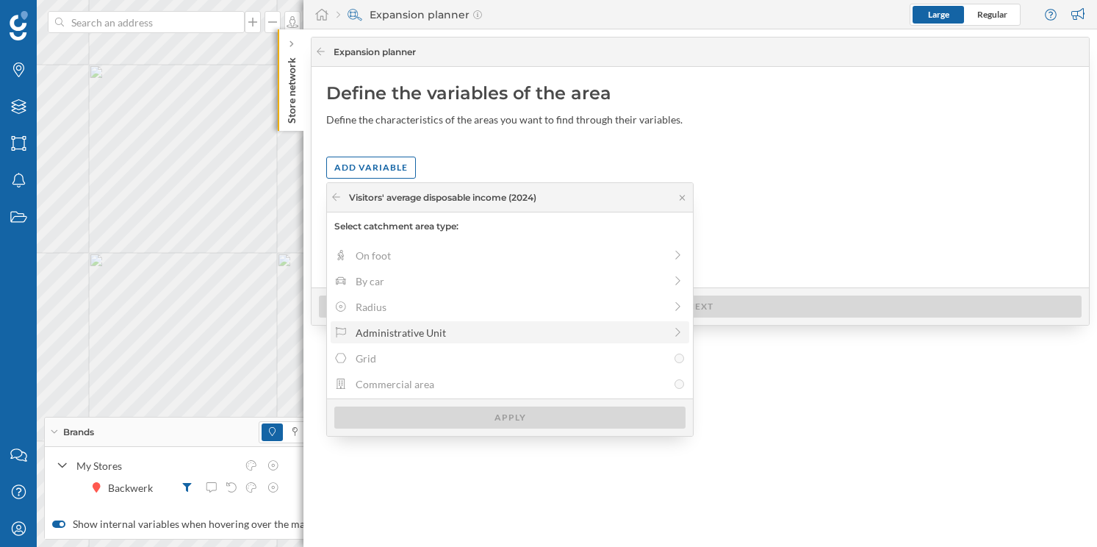
click at [516, 332] on div "Administrative Unit" at bounding box center [510, 332] width 309 height 15
